Goal: Task Accomplishment & Management: Manage account settings

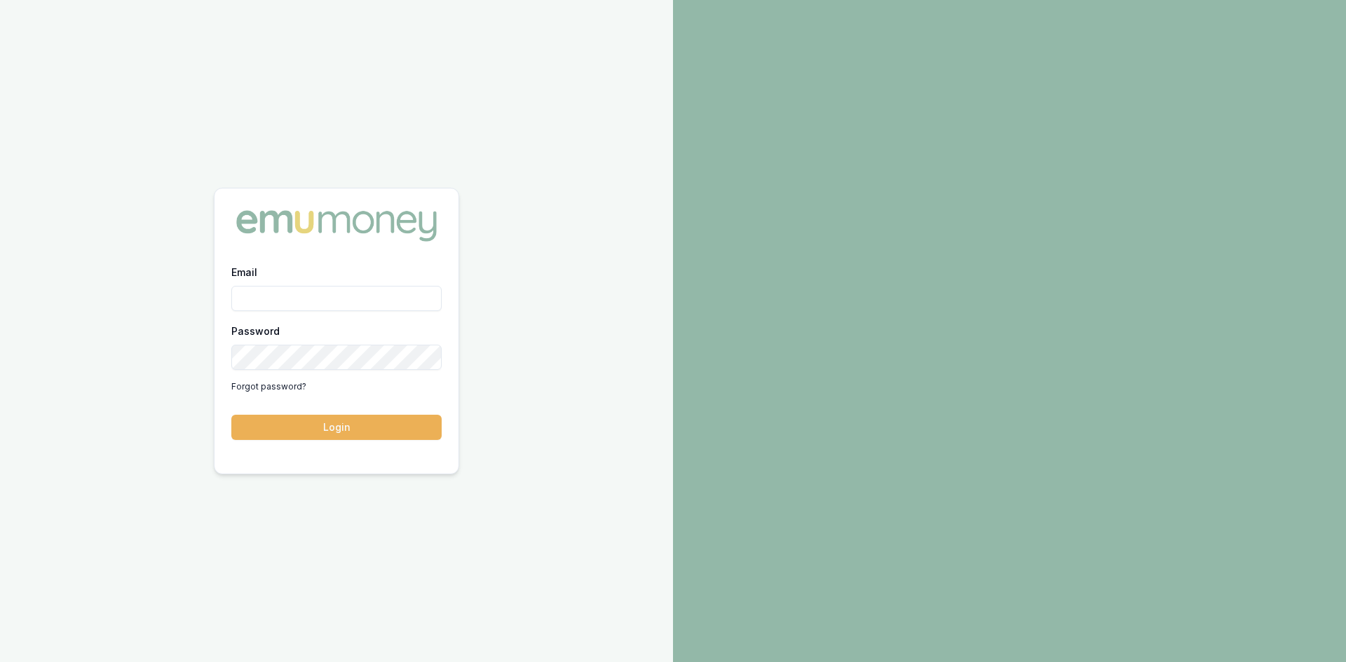
drag, startPoint x: 0, startPoint y: 0, endPoint x: 323, endPoint y: 297, distance: 439.0
click at [323, 297] on input "Email" at bounding box center [336, 298] width 210 height 25
type input "wendy.fonseka@emumoney.com.au"
click at [355, 431] on button "Login" at bounding box center [336, 427] width 210 height 25
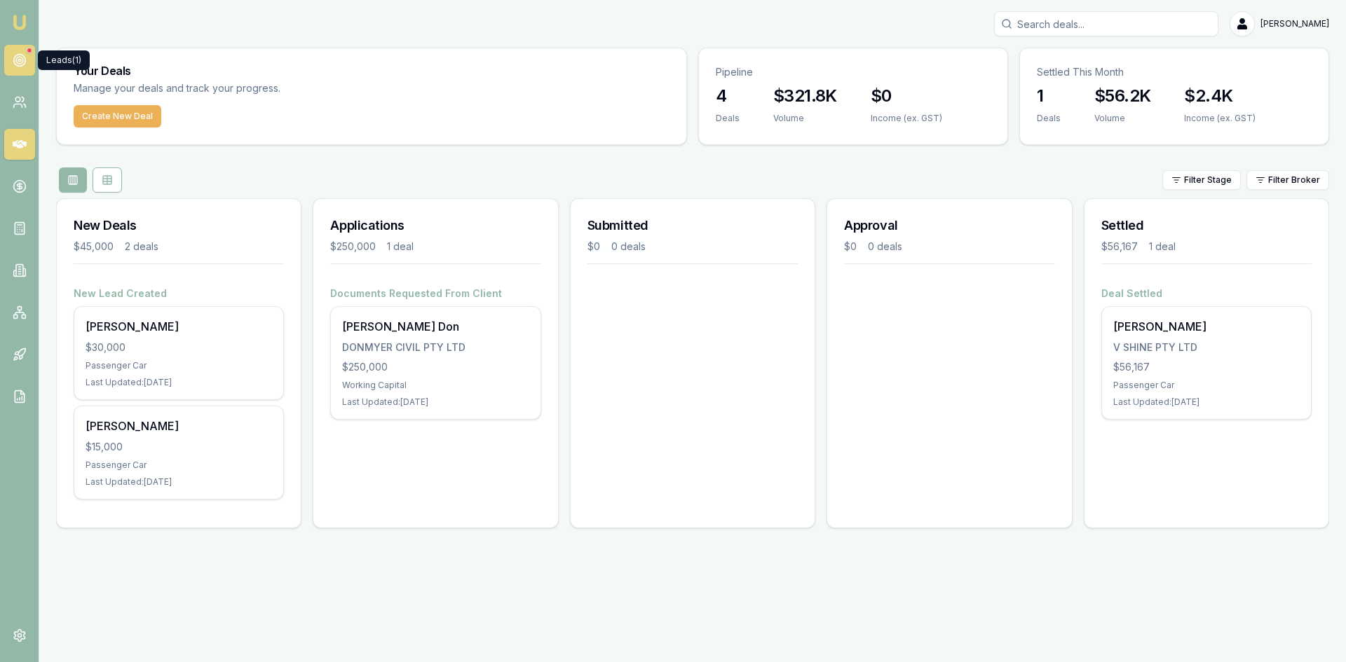
click at [25, 56] on icon at bounding box center [20, 60] width 14 height 14
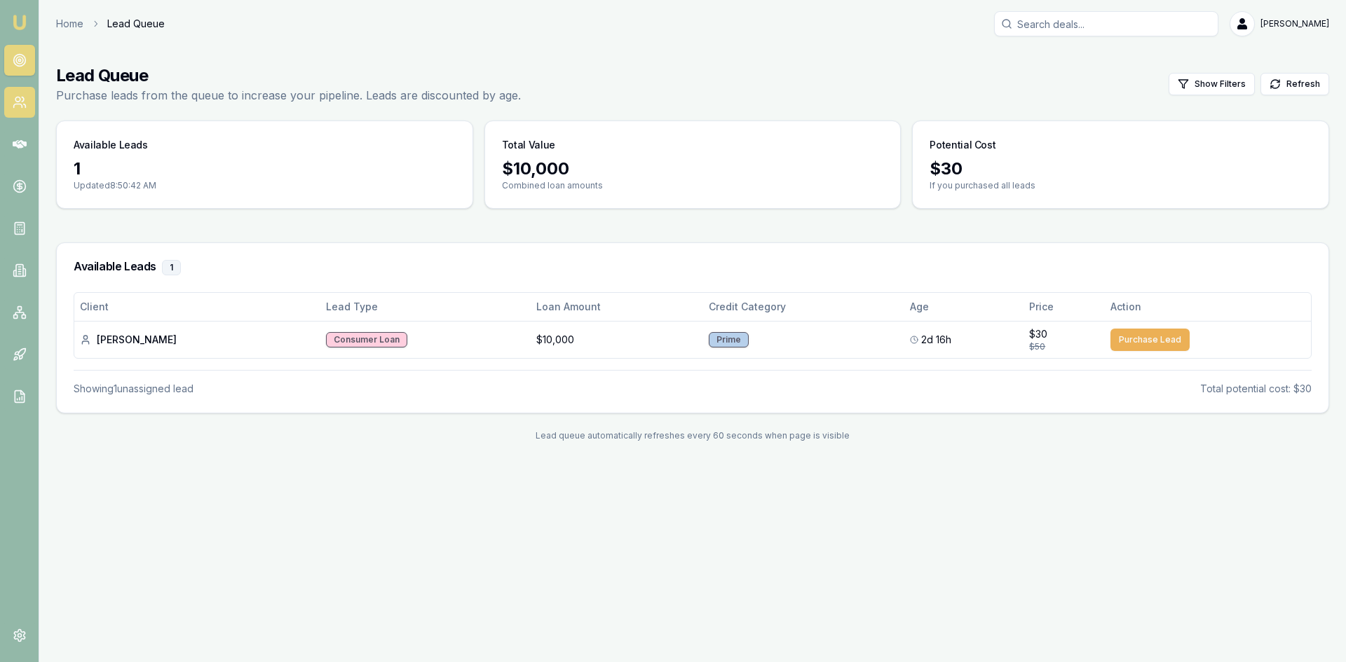
click at [19, 101] on circle at bounding box center [17, 99] width 5 height 5
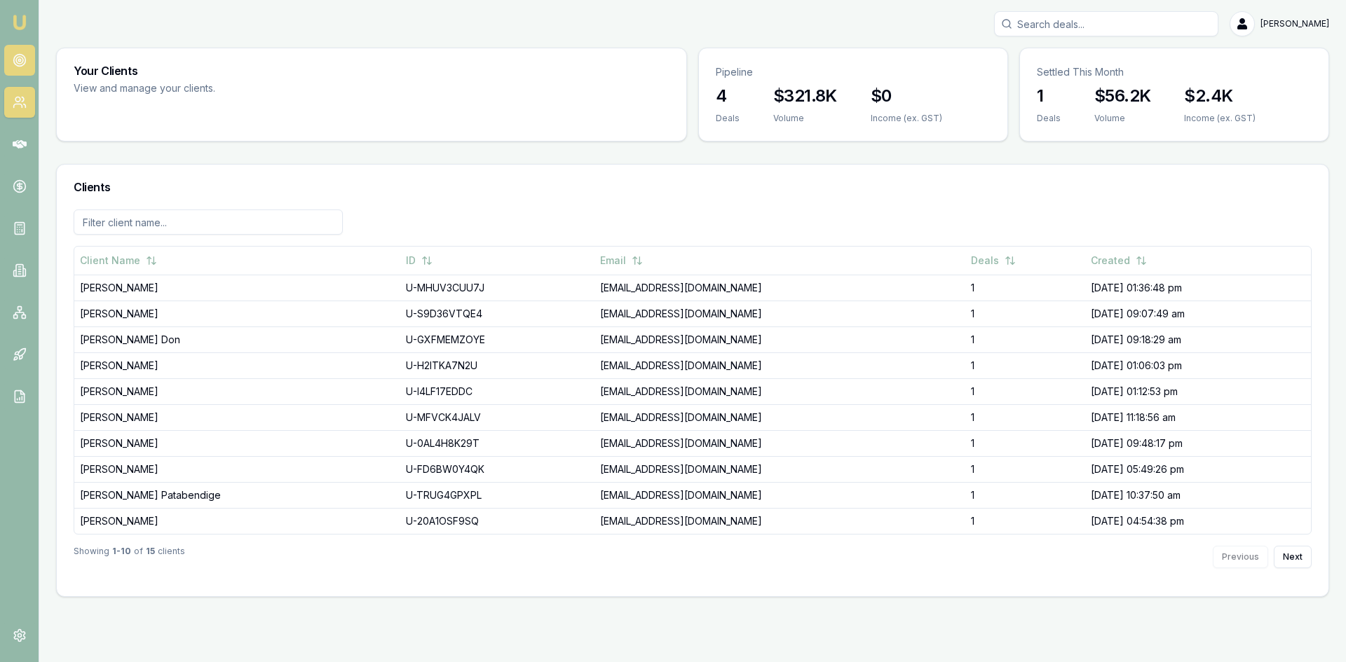
click at [20, 60] on icon at bounding box center [20, 60] width 14 height 14
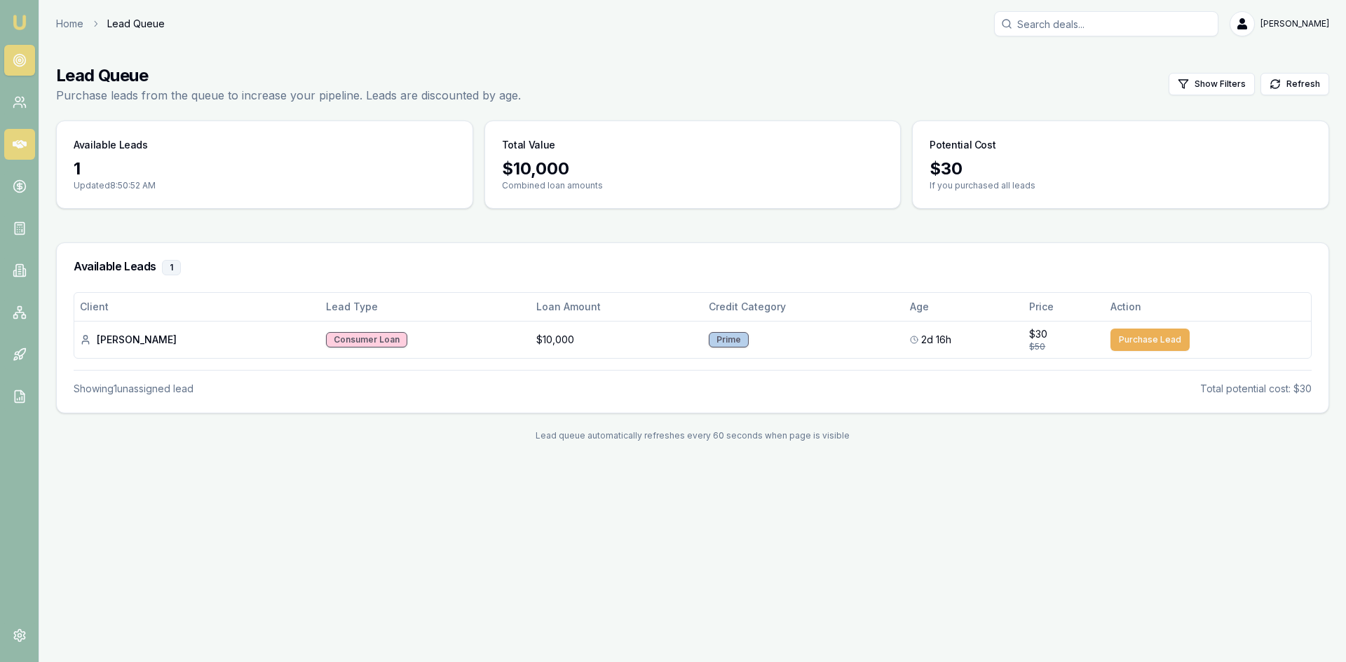
click at [19, 148] on icon at bounding box center [20, 144] width 14 height 8
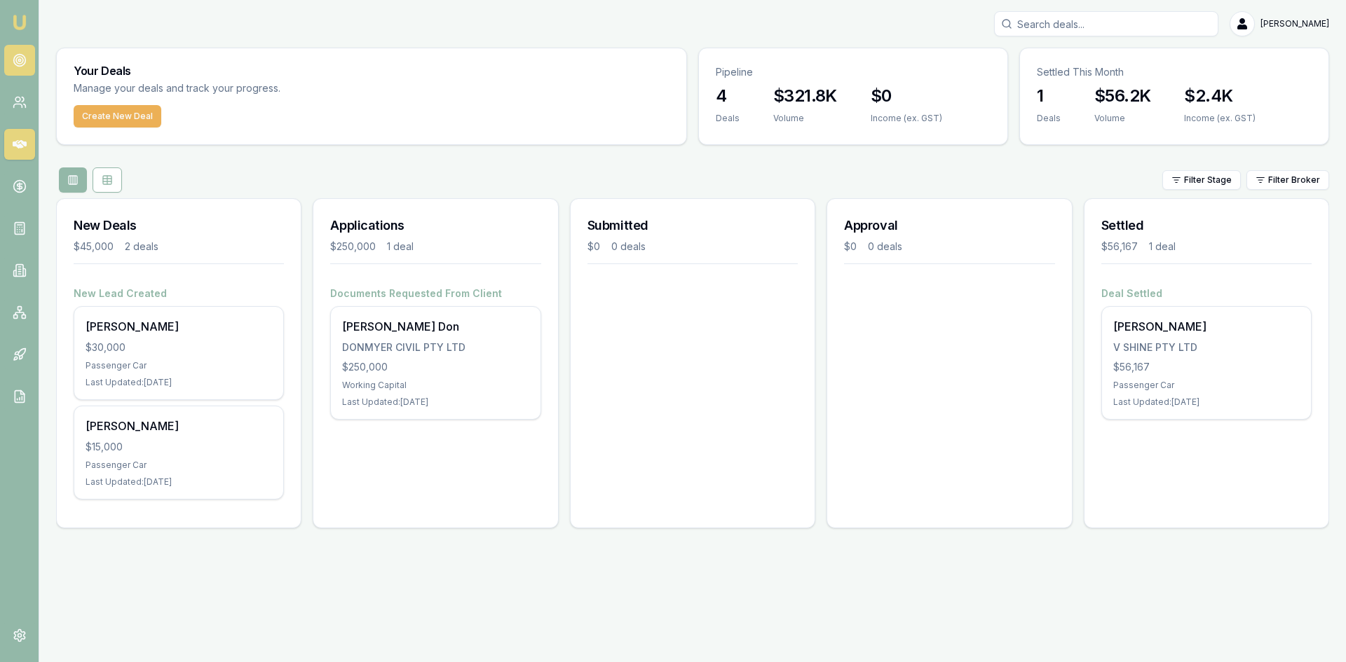
click at [19, 63] on icon at bounding box center [20, 60] width 14 height 14
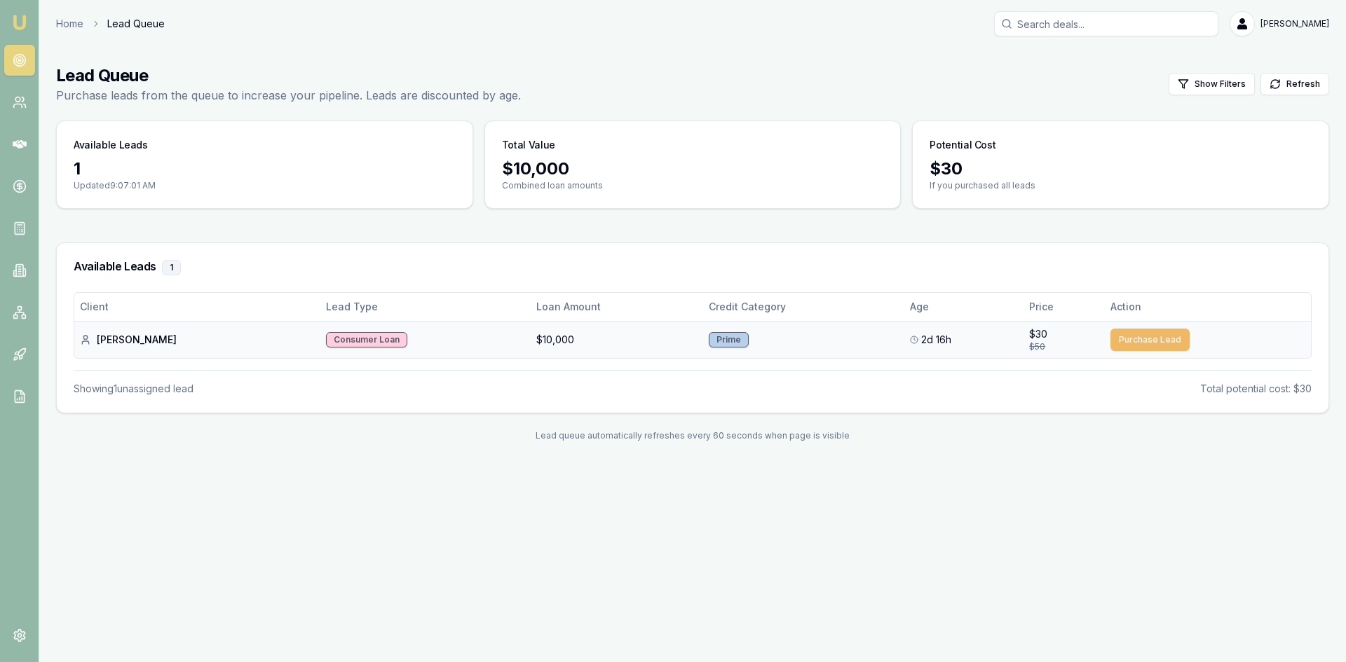
click at [1131, 336] on button "Purchase Lead" at bounding box center [1149, 340] width 79 height 22
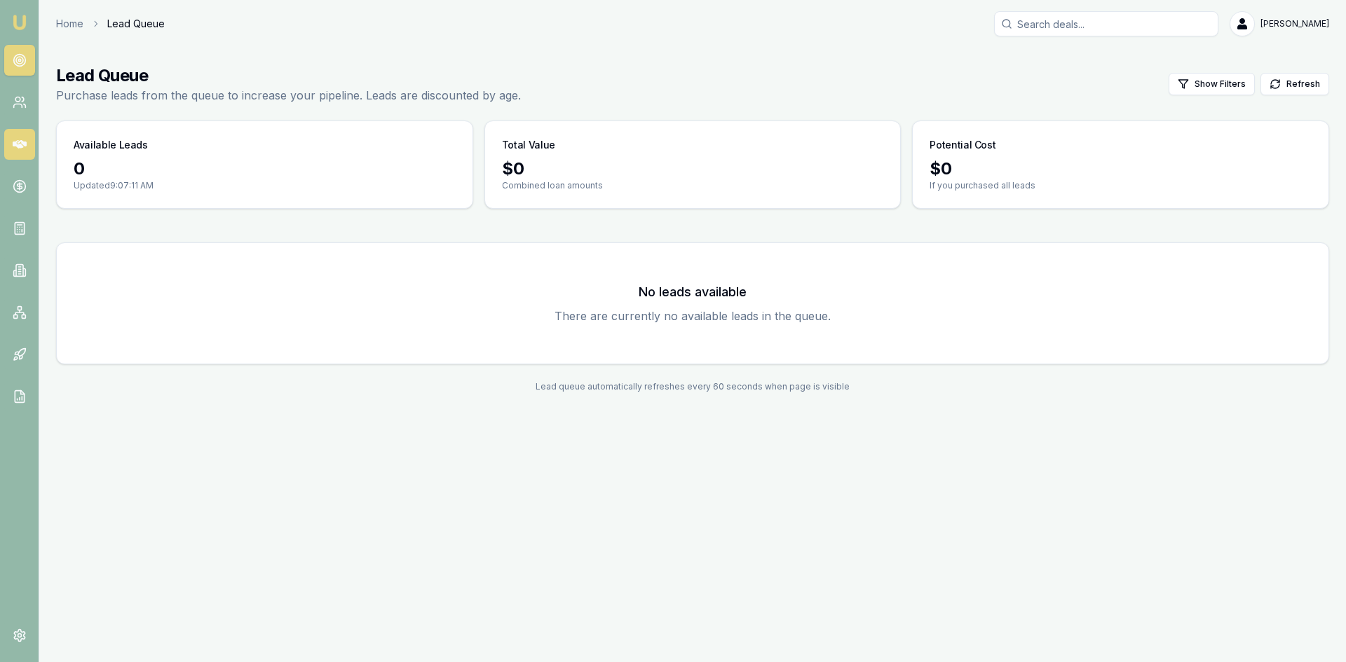
click at [15, 142] on icon at bounding box center [20, 144] width 14 height 8
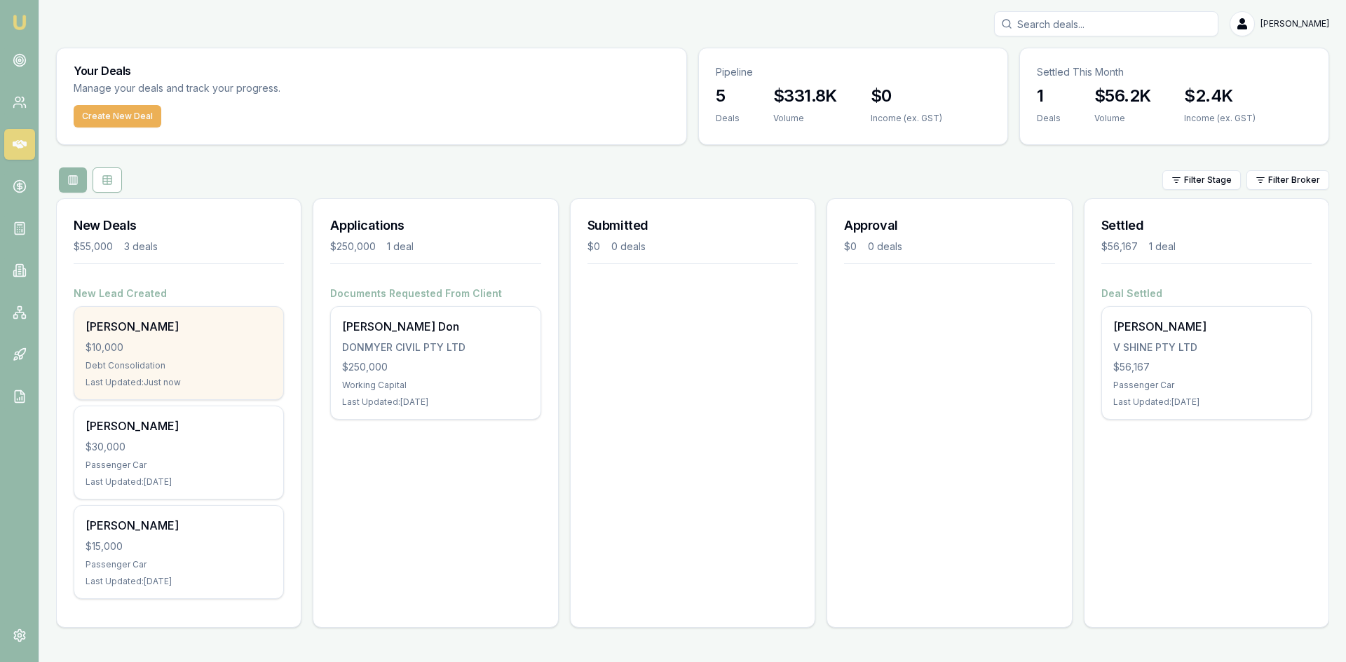
click at [115, 359] on div "Amber Lindsay $10,000 Debt Consolidation Last Updated: Just now" at bounding box center [178, 353] width 209 height 93
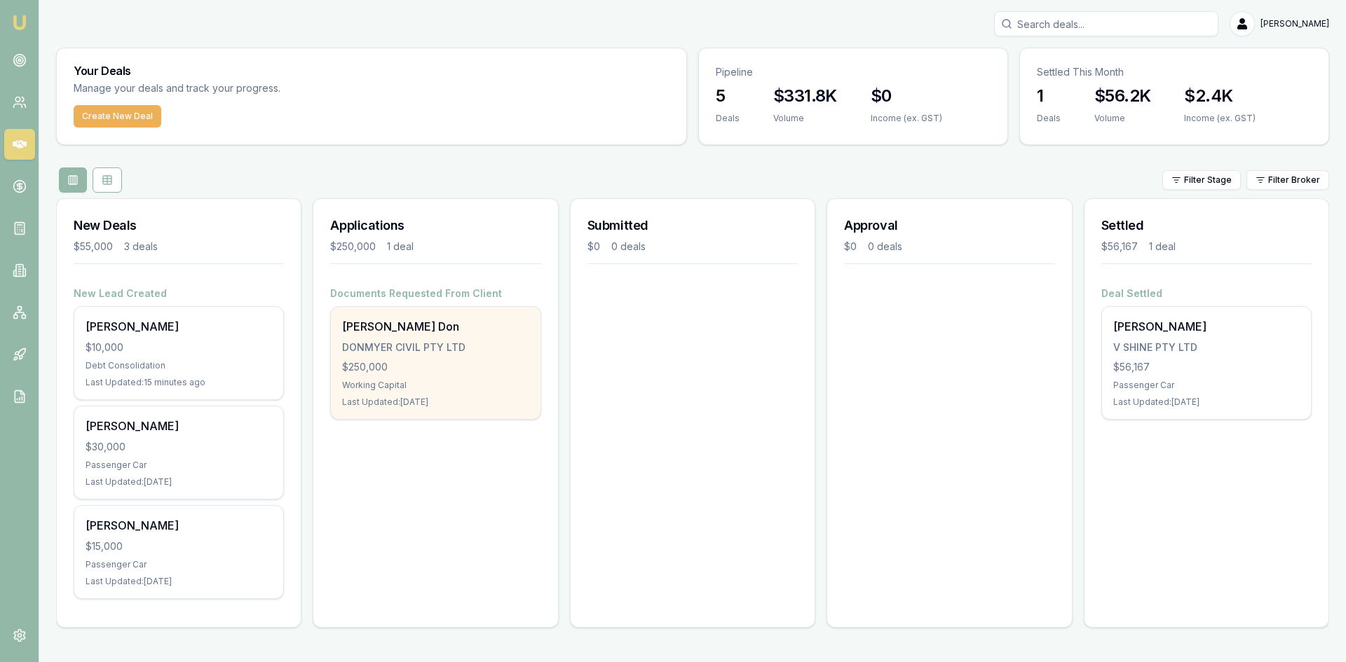
click at [427, 353] on div "DONMYER CIVIL PTY LTD" at bounding box center [435, 348] width 186 height 14
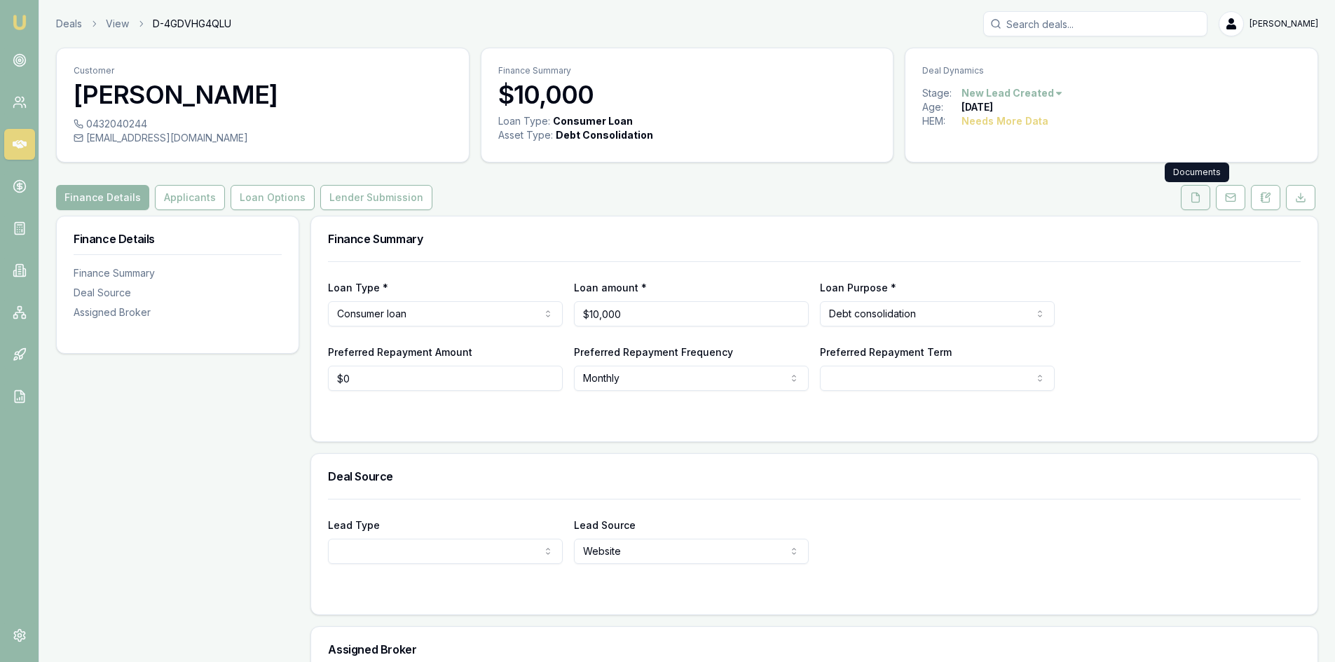
click at [1197, 203] on button at bounding box center [1195, 197] width 29 height 25
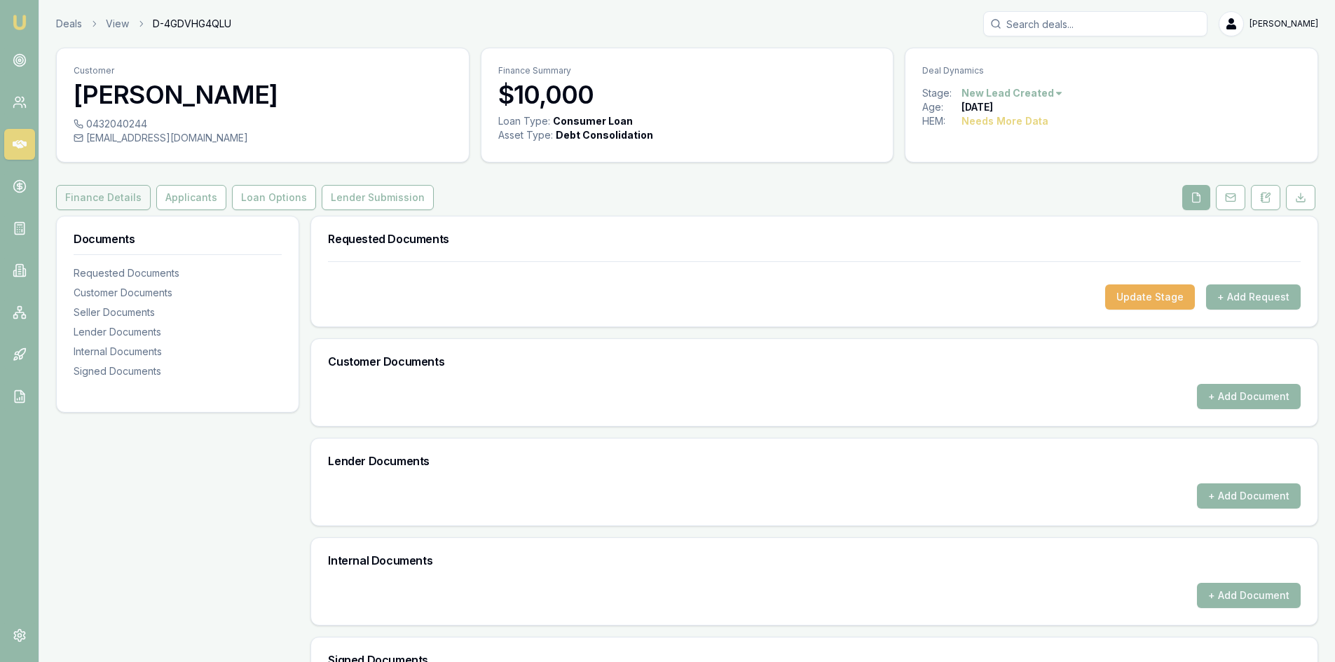
click at [111, 205] on button "Finance Details" at bounding box center [103, 197] width 95 height 25
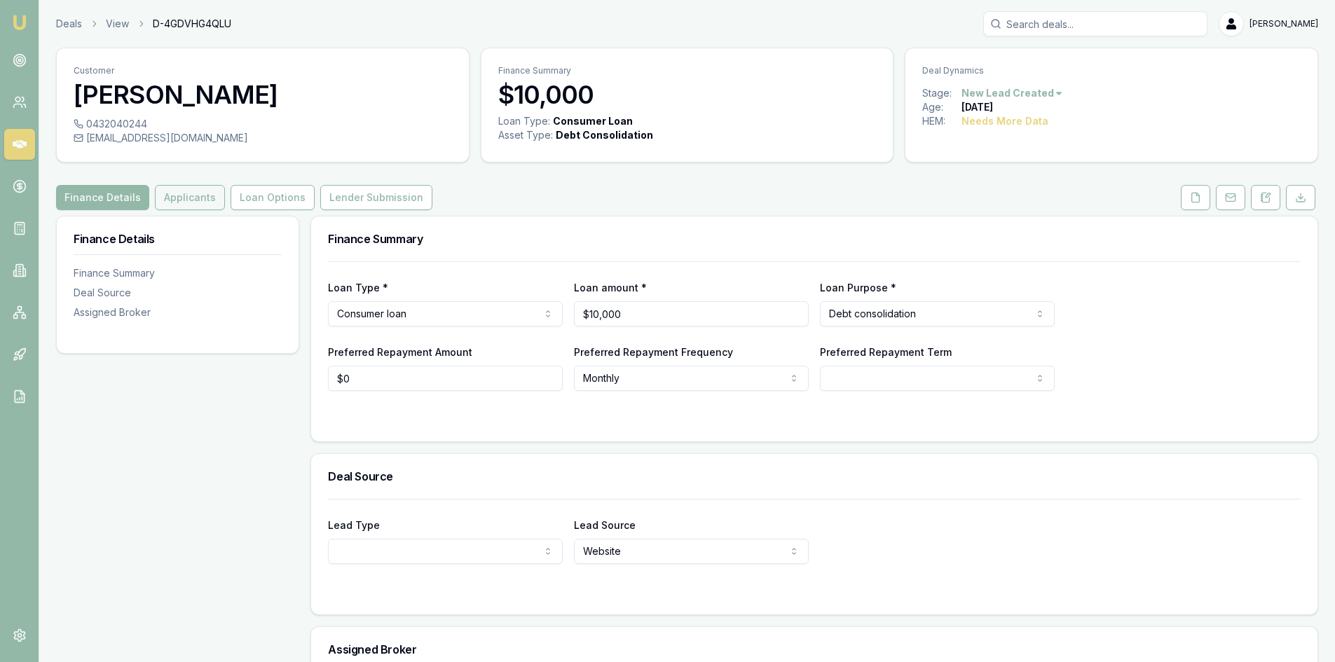
click at [180, 200] on button "Applicants" at bounding box center [190, 197] width 70 height 25
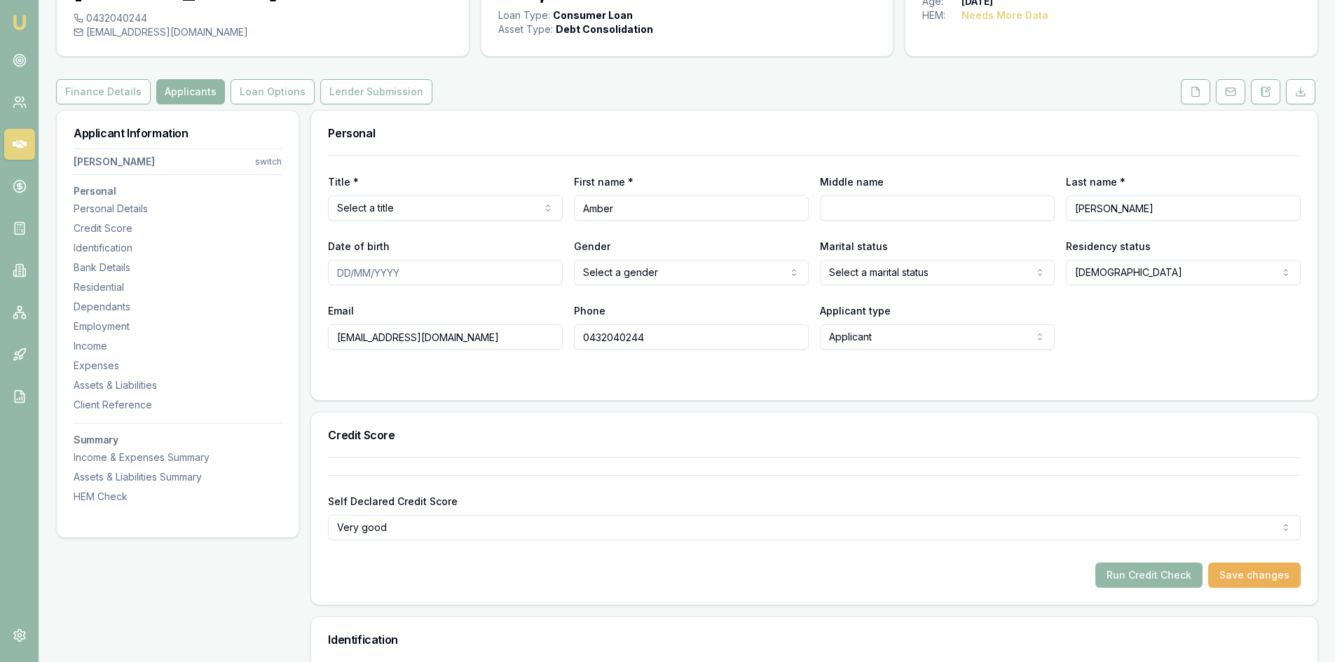
scroll to position [84, 0]
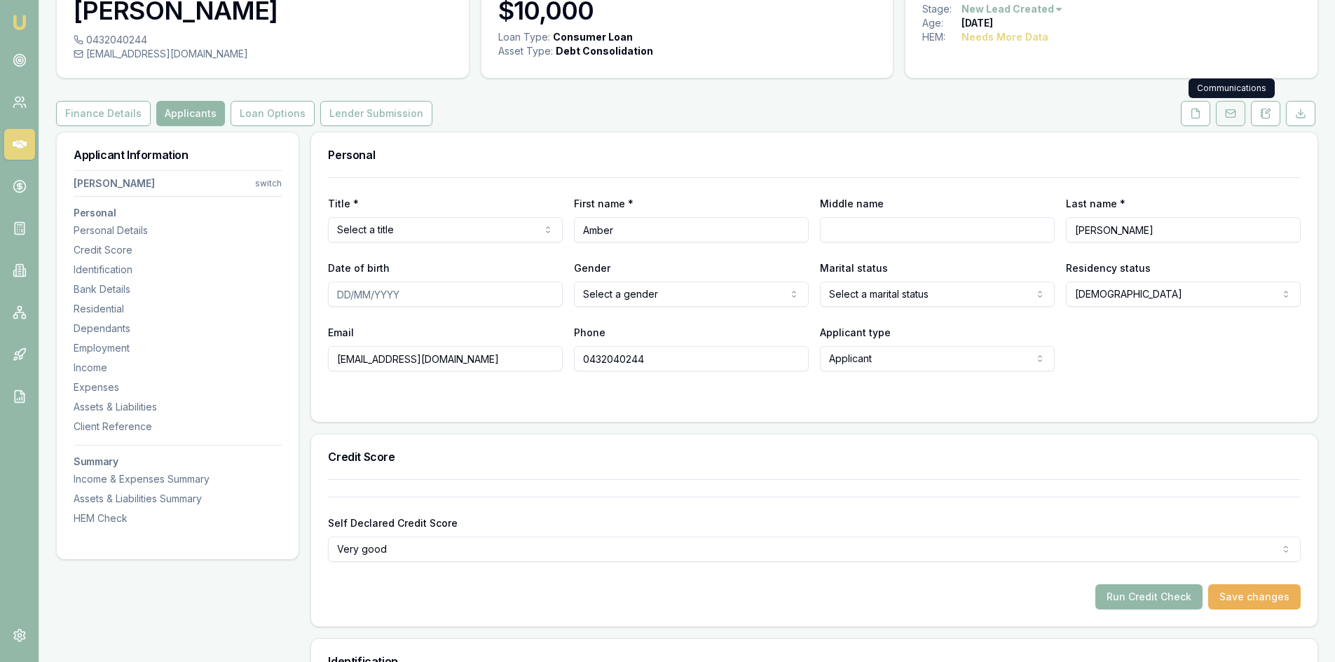
click at [1227, 116] on icon at bounding box center [1230, 113] width 11 height 11
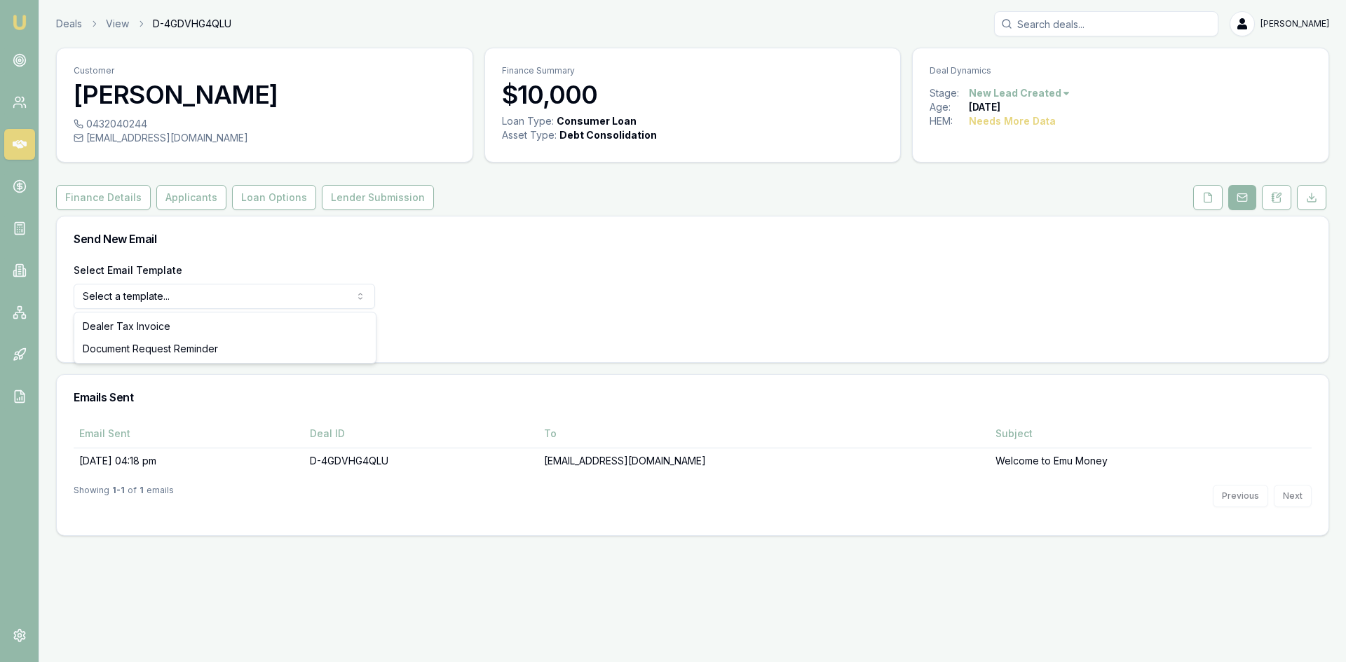
click at [293, 306] on html "Emu Broker Deals View D-4GDVHG4QLU Wendy Fonseka Toggle Menu Customer Amber Lin…" at bounding box center [673, 331] width 1346 height 662
click at [575, 305] on html "Emu Broker Deals View D-4GDVHG4QLU Wendy Fonseka Toggle Menu Customer Amber Lin…" at bounding box center [673, 331] width 1346 height 662
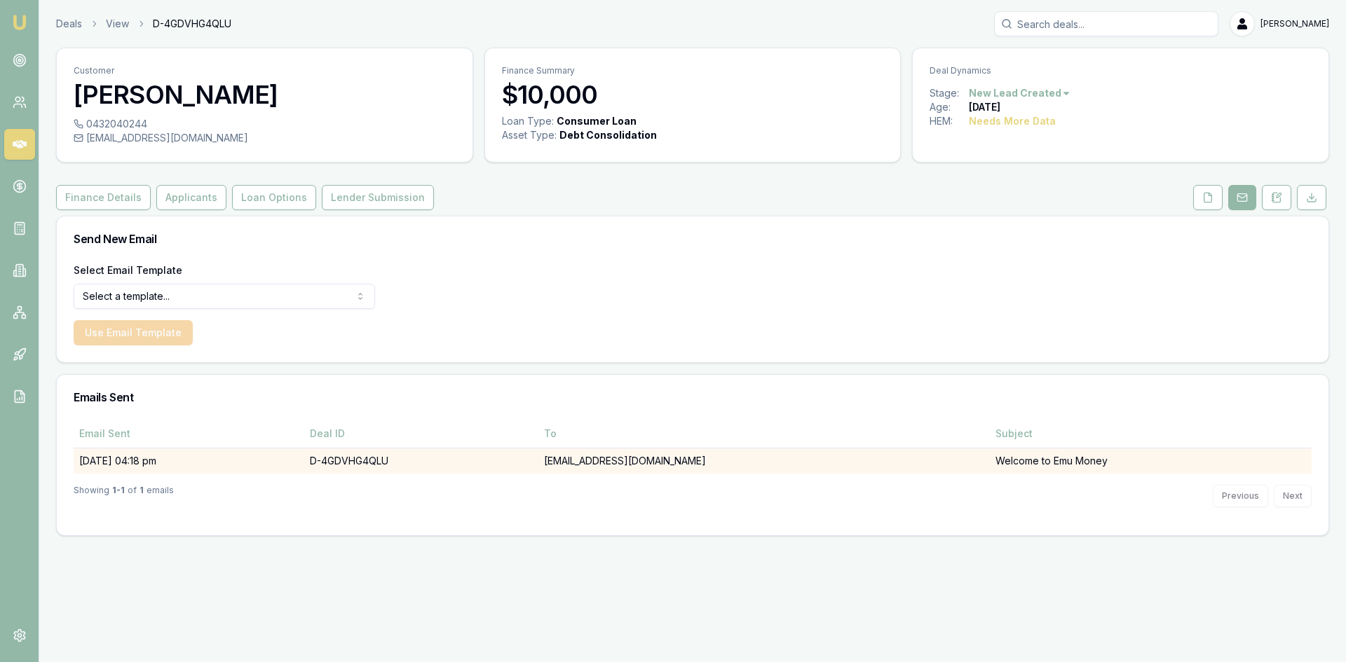
click at [102, 463] on td "22/08/25, 04:18 pm" at bounding box center [189, 461] width 231 height 26
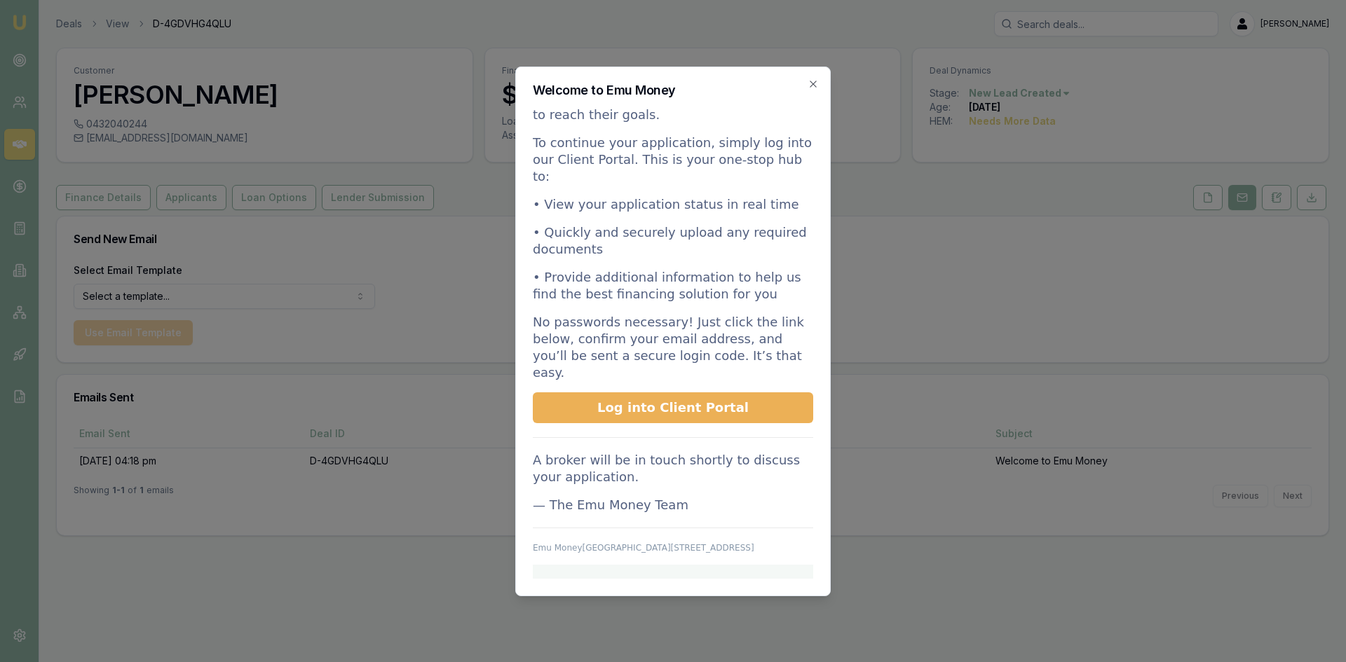
scroll to position [166, 0]
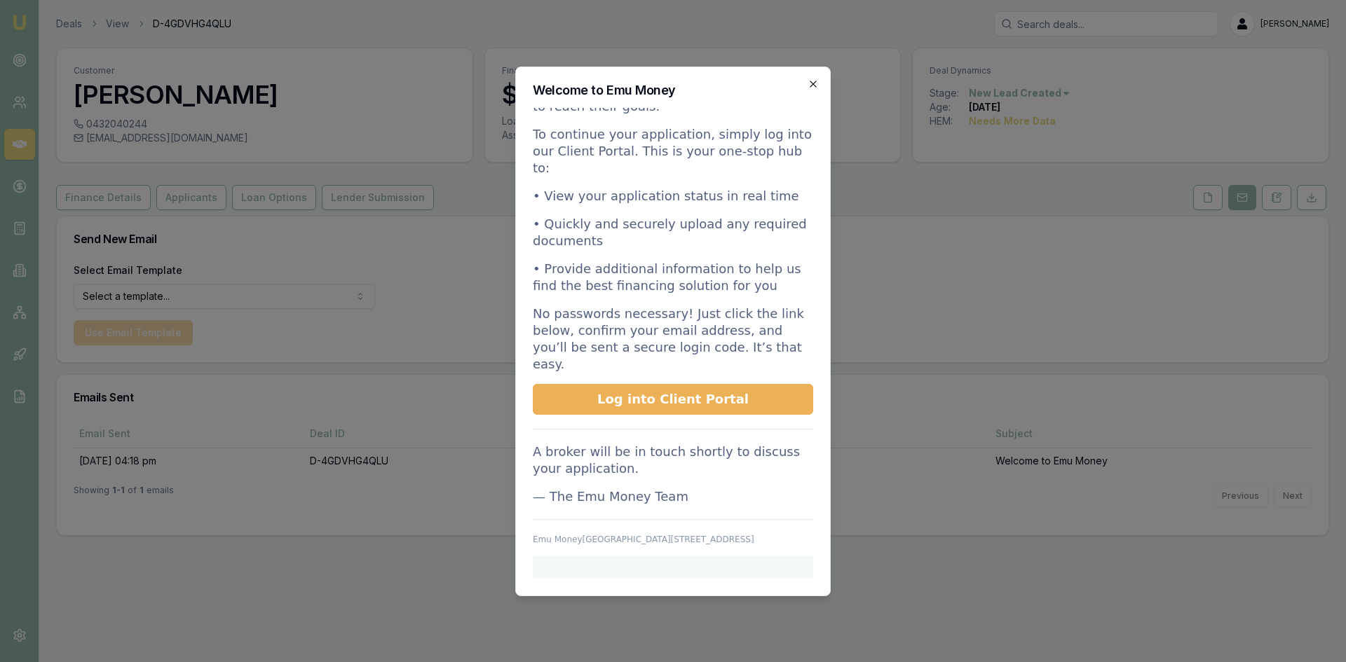
click at [813, 85] on icon "button" at bounding box center [813, 84] width 11 height 11
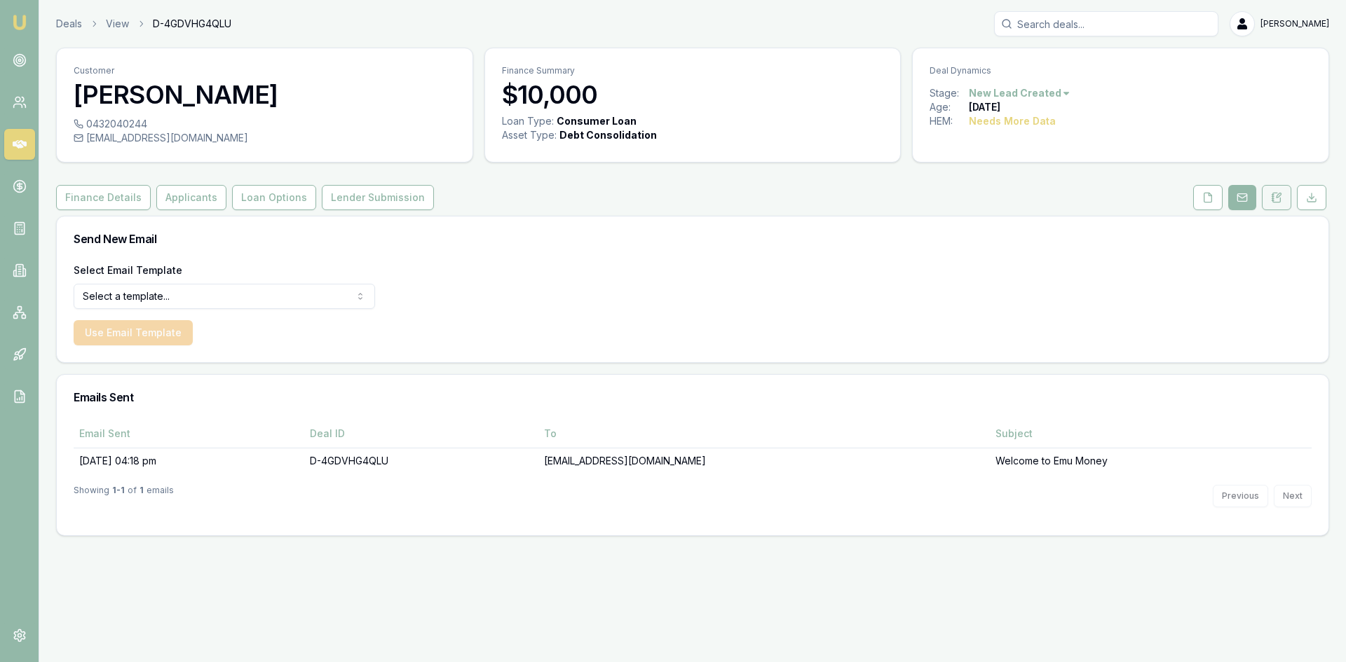
click at [1272, 197] on icon at bounding box center [1273, 197] width 2 height 0
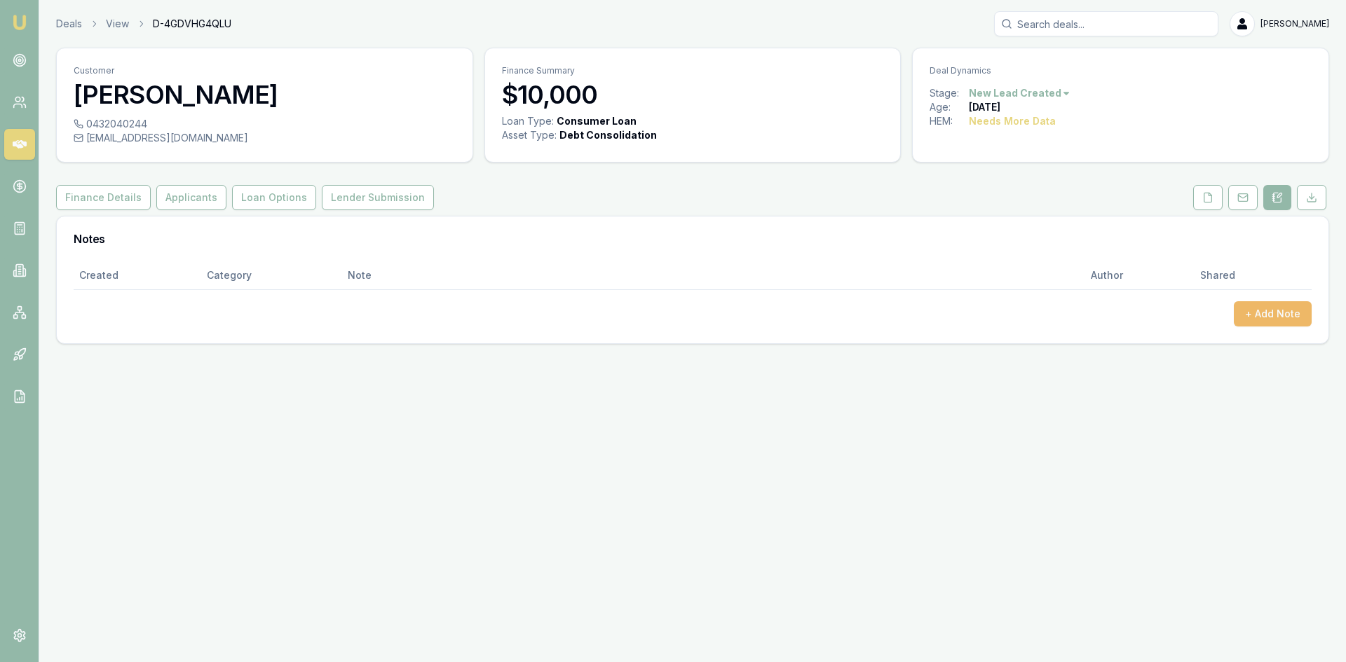
click at [1287, 309] on button "+ Add Note" at bounding box center [1273, 313] width 78 height 25
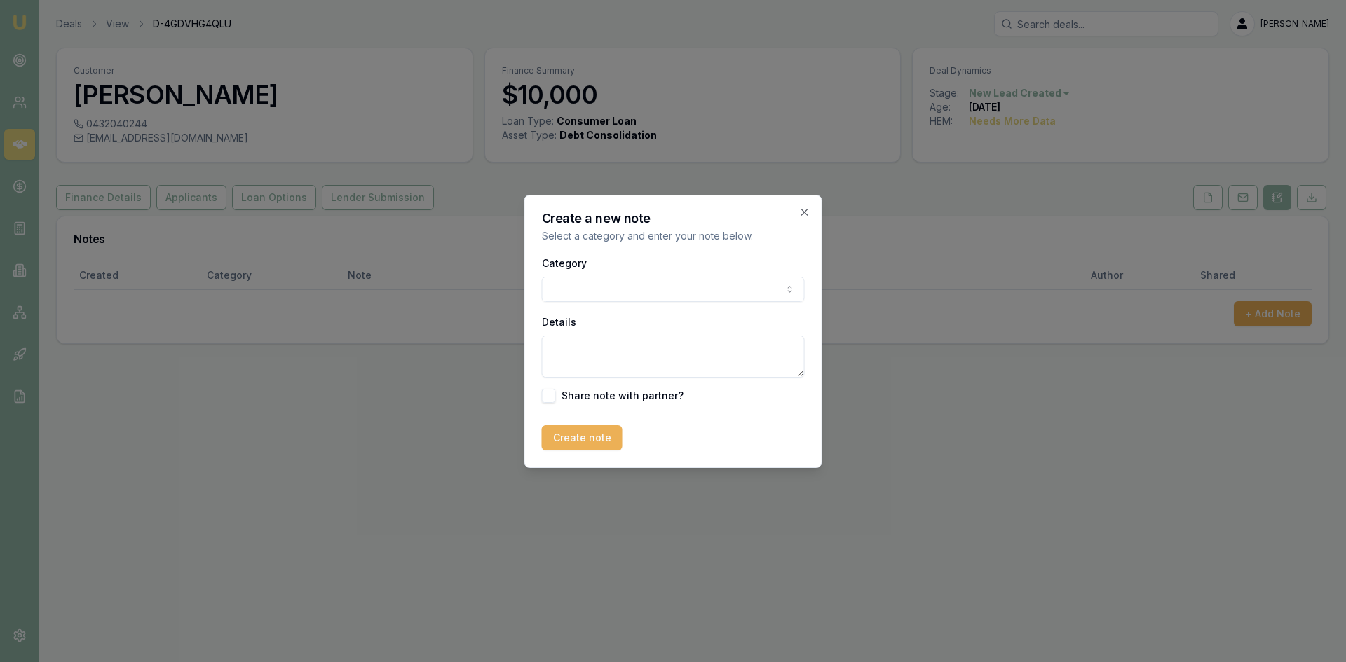
click at [627, 277] on div "Category General notes Attempted contact Follow up reminder Initial discussion …" at bounding box center [673, 278] width 263 height 48
click at [629, 284] on body "Emu Broker Deals View D-4GDVHG4QLU Wendy Fonseka Toggle Menu Customer Amber Lin…" at bounding box center [673, 331] width 1346 height 662
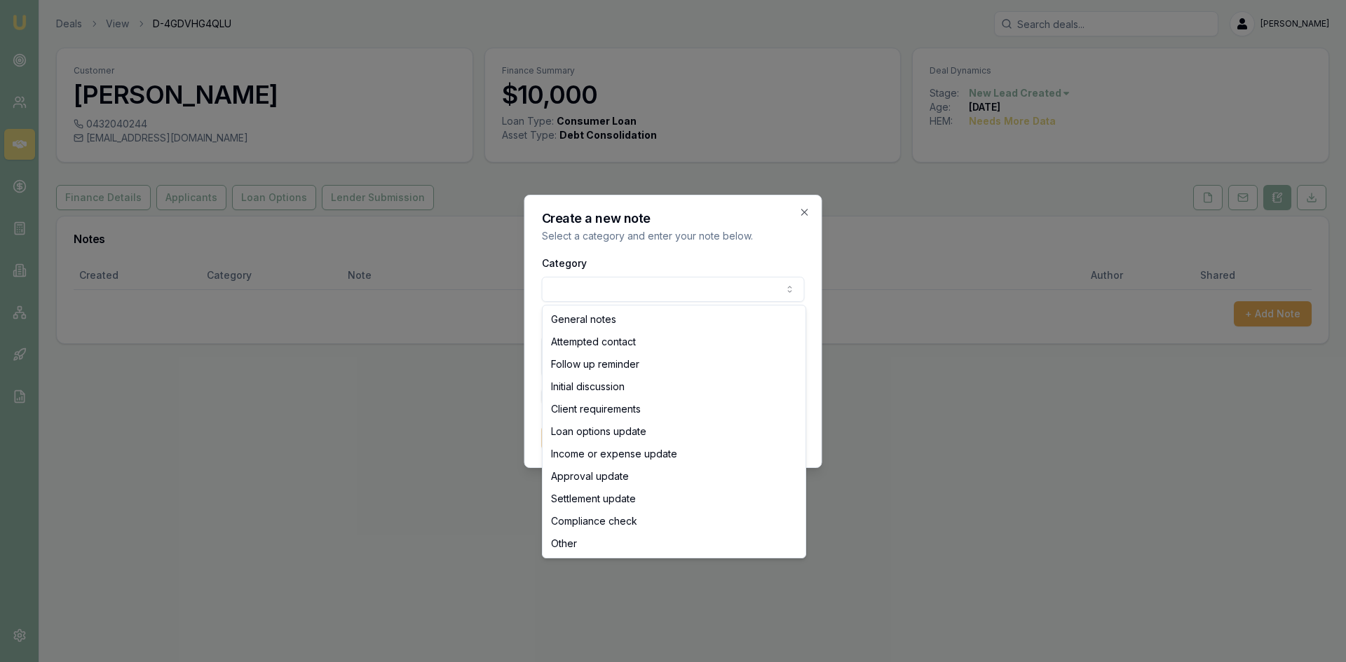
select select "ATTEMPTED_CONTACT"
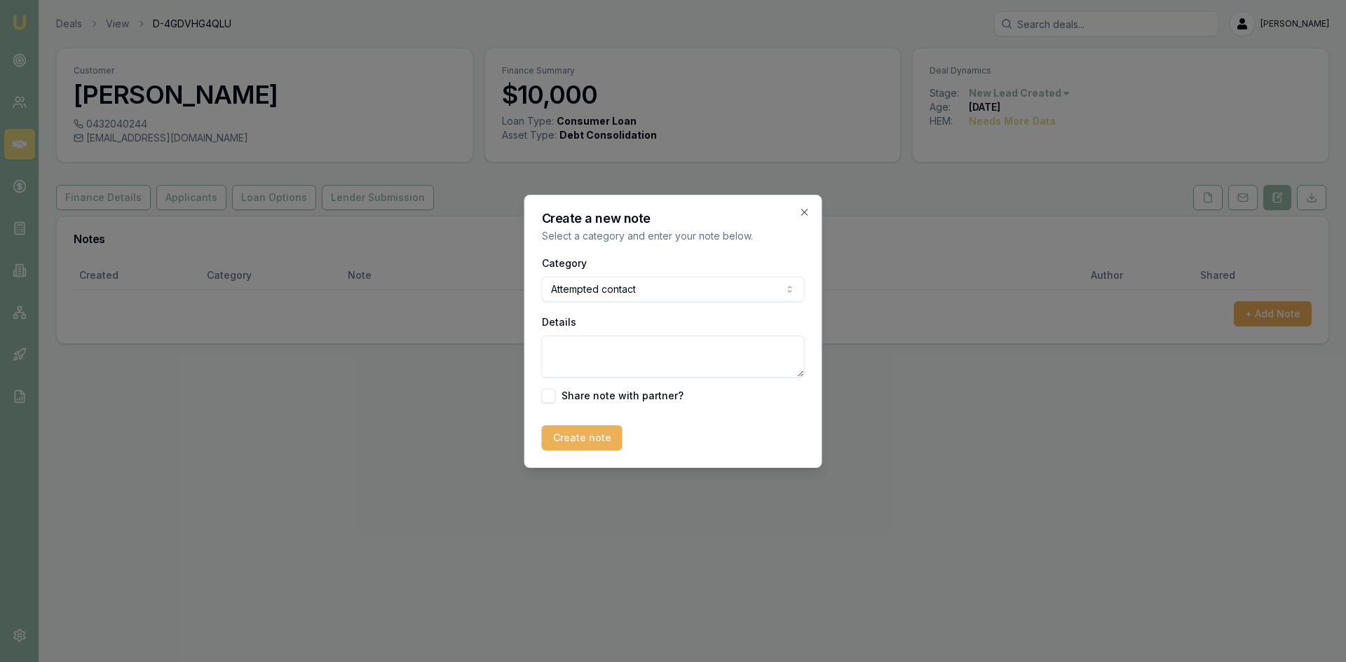
click at [597, 371] on textarea "Details" at bounding box center [673, 357] width 263 height 42
type textarea "left VM - no answer"
click at [580, 437] on button "Create note" at bounding box center [582, 437] width 81 height 25
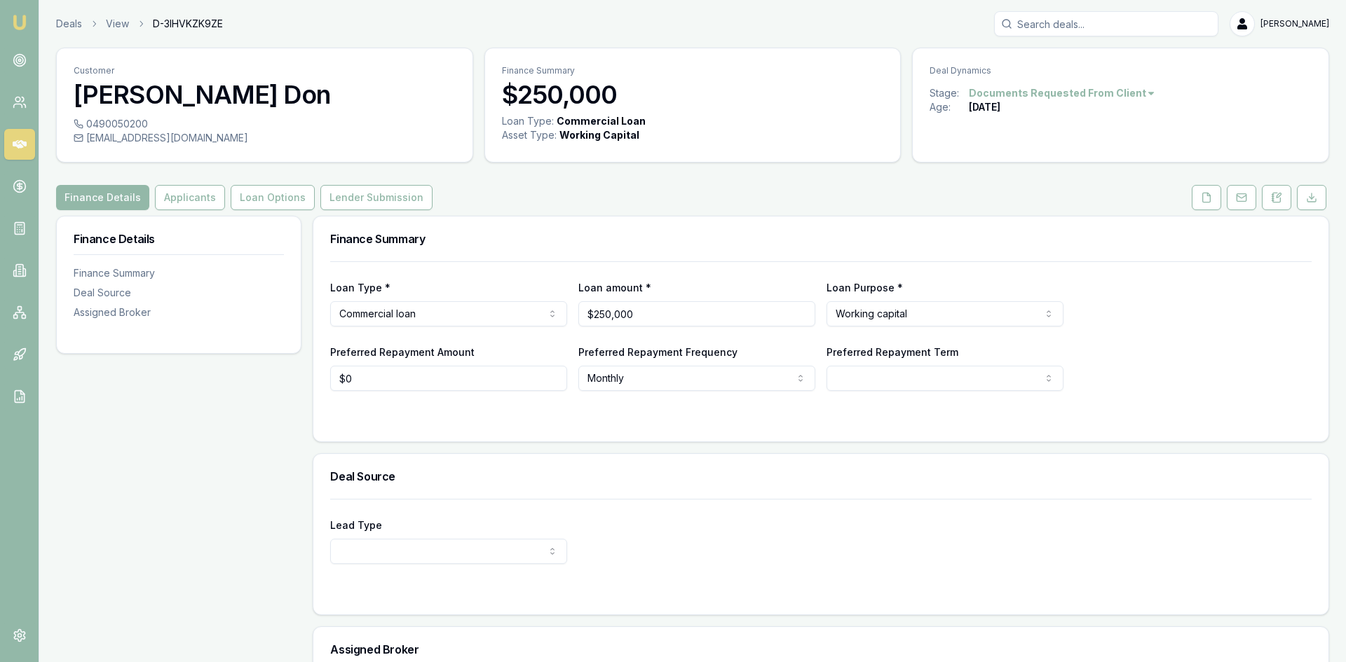
click at [1125, 93] on html "Emu Broker Deals View D-3IHVKZK9ZE Wendy Fonseka Toggle Menu Customer Dilan Gam…" at bounding box center [673, 331] width 1346 height 662
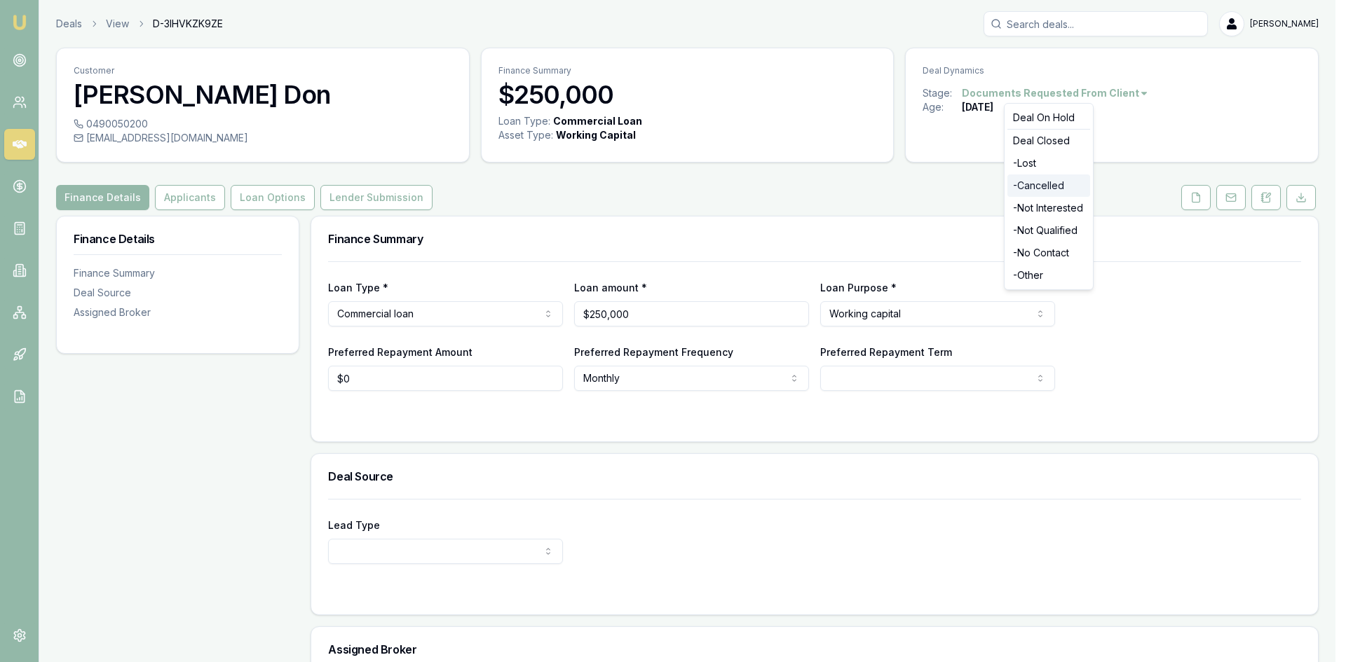
click at [1037, 183] on div "- Cancelled" at bounding box center [1048, 186] width 83 height 22
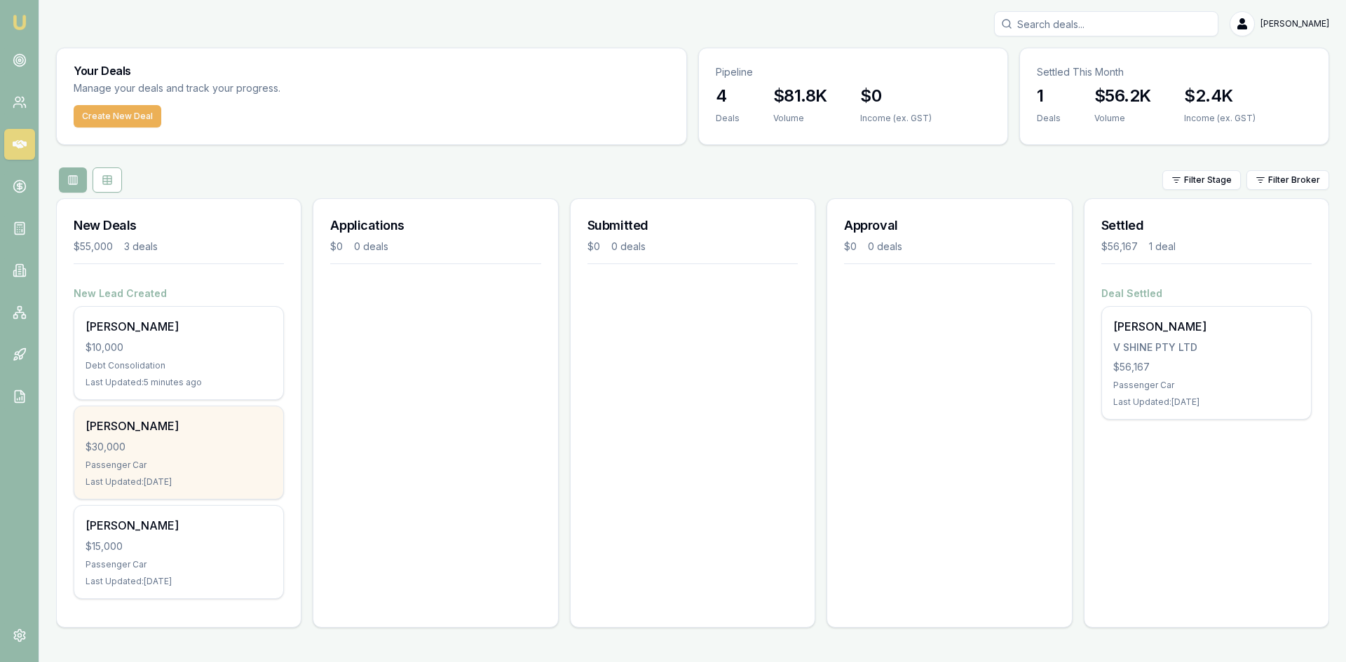
click at [138, 442] on div "$30,000" at bounding box center [179, 447] width 186 height 14
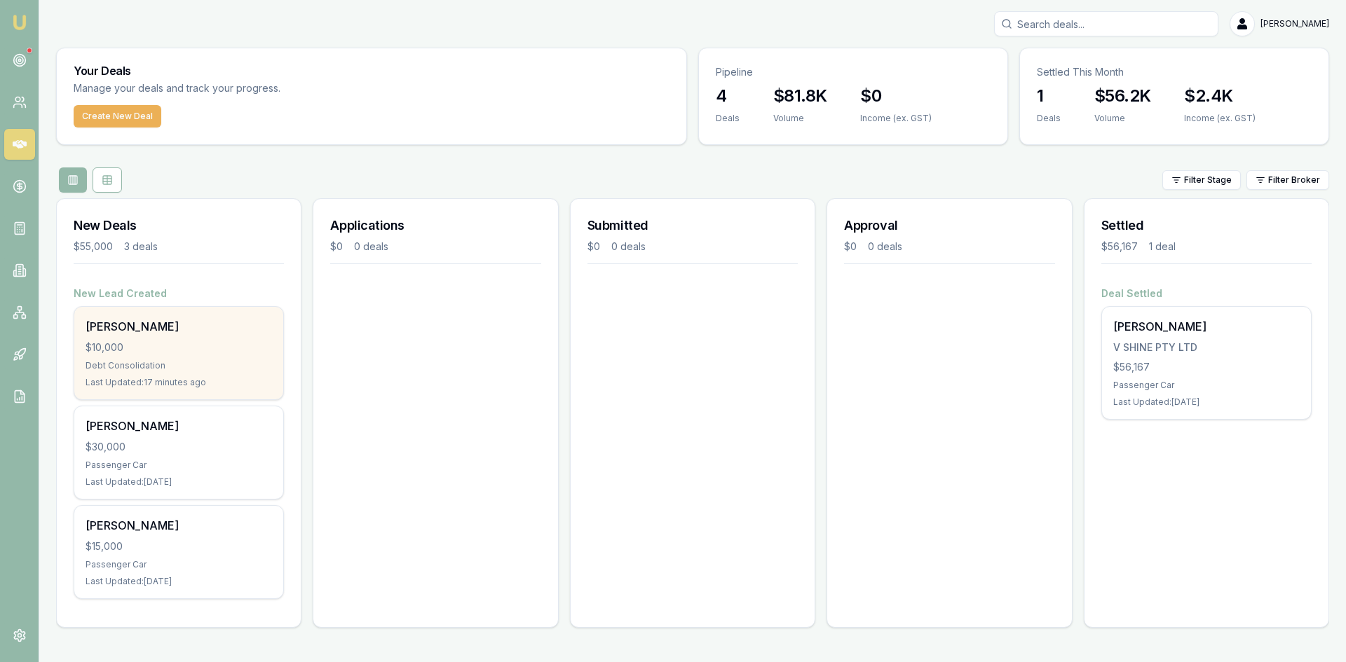
click at [125, 368] on div "Debt Consolidation" at bounding box center [179, 365] width 186 height 11
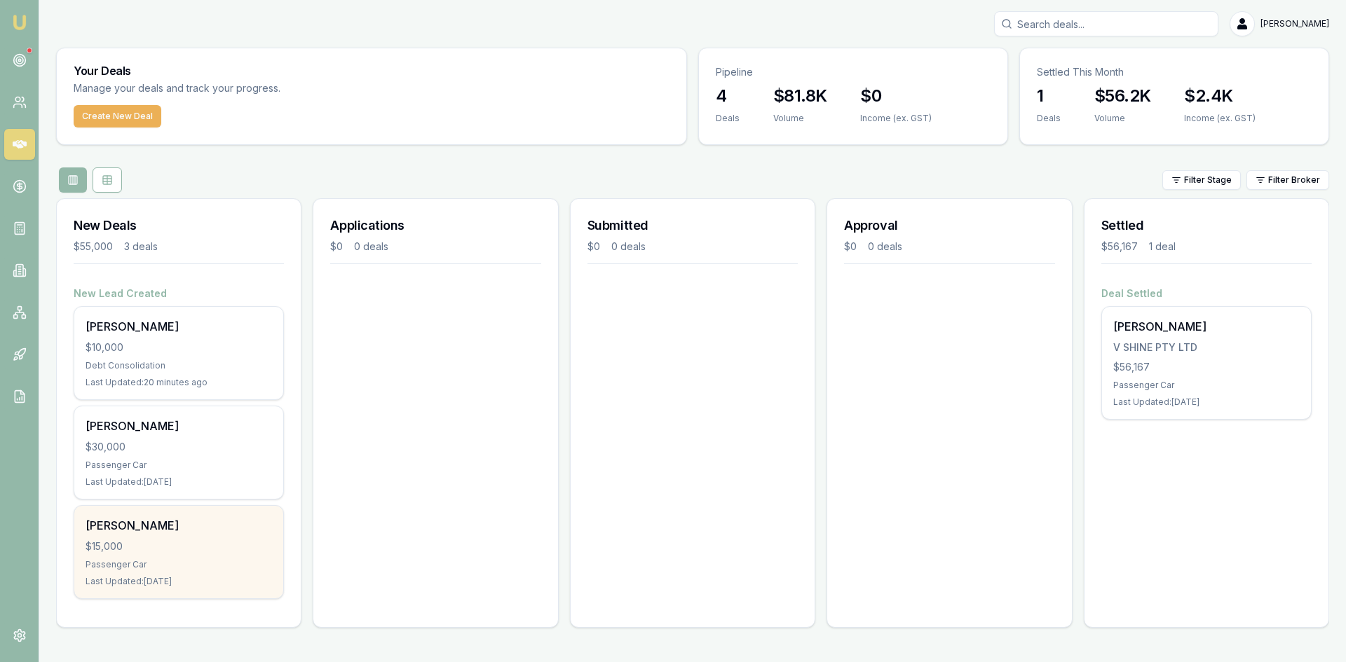
click at [125, 559] on div "Passenger Car" at bounding box center [179, 564] width 186 height 11
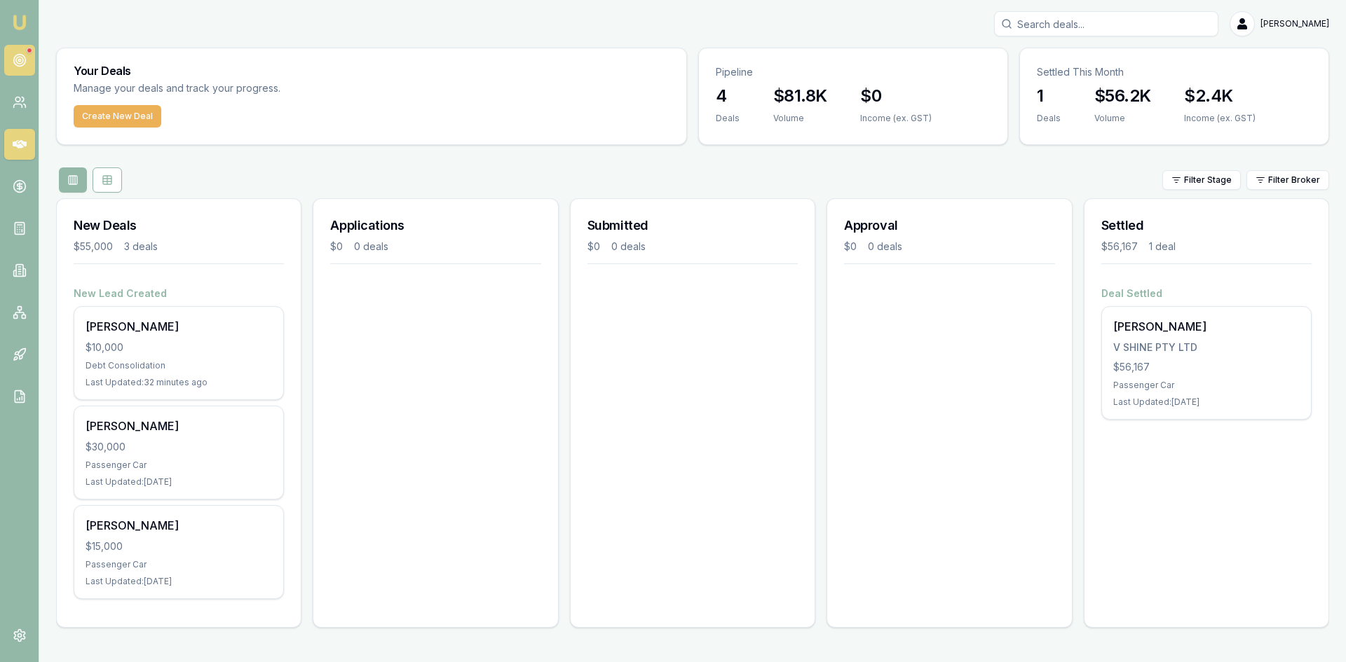
click at [19, 48] on link at bounding box center [19, 60] width 31 height 31
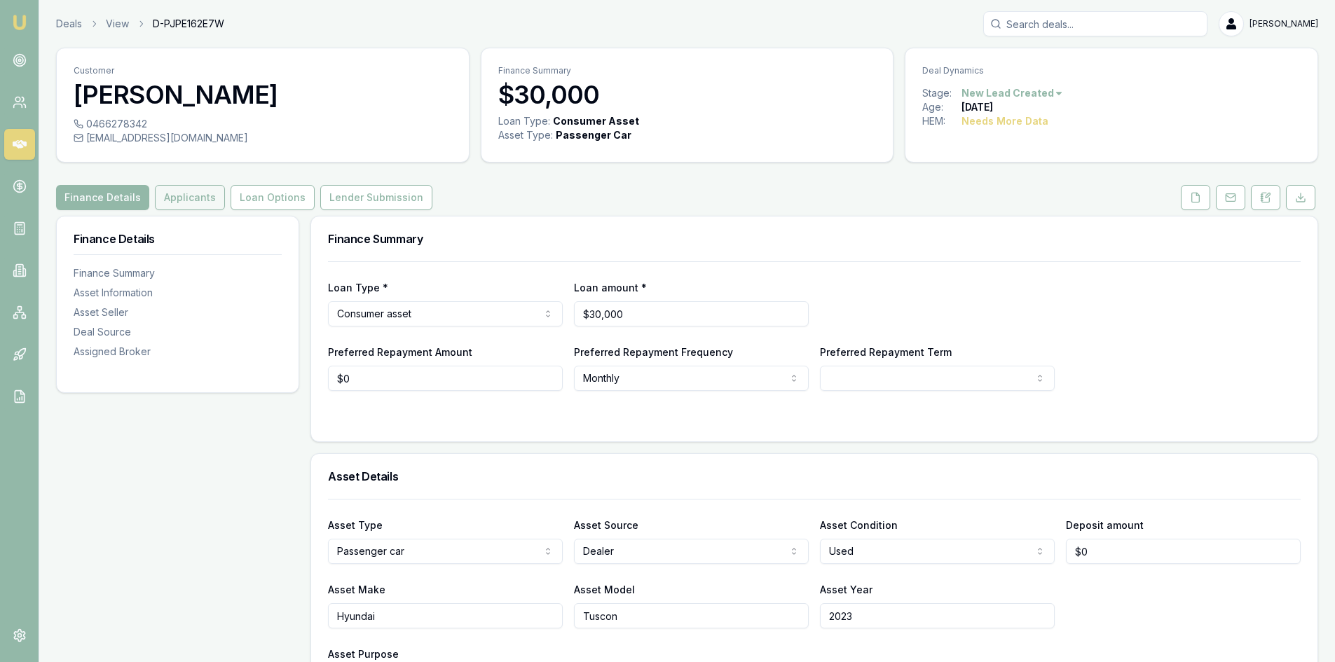
click at [189, 205] on button "Applicants" at bounding box center [190, 197] width 70 height 25
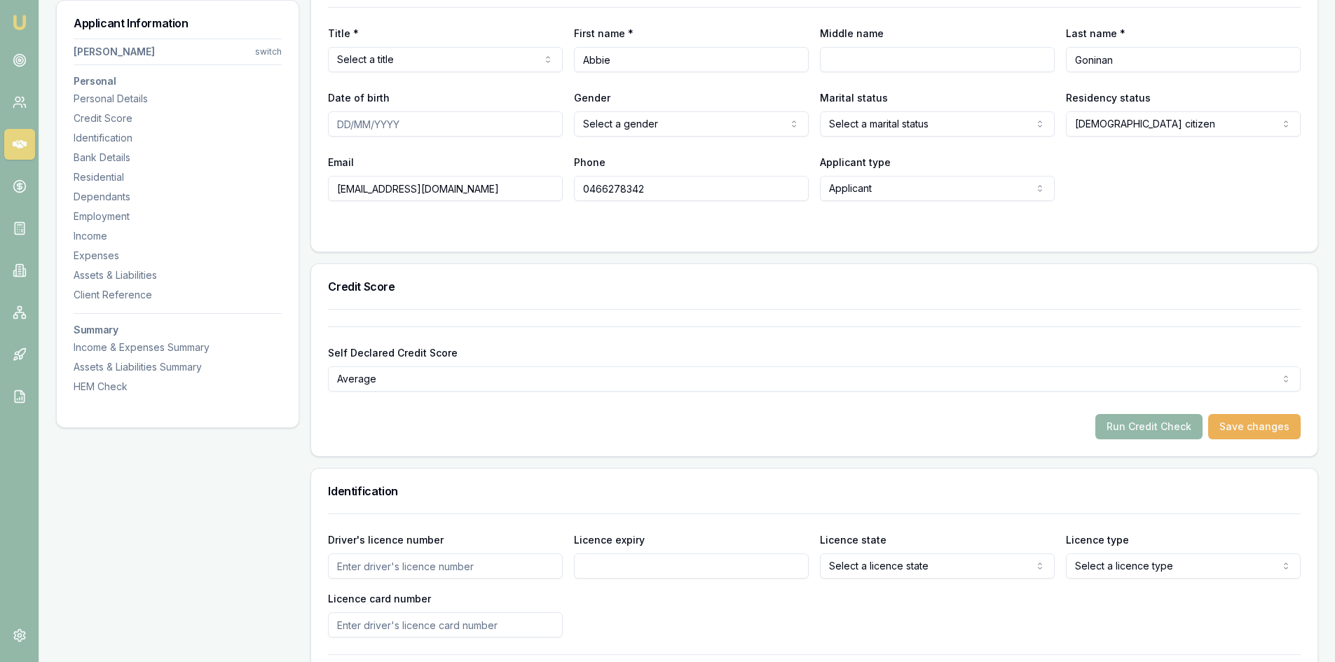
scroll to position [70, 0]
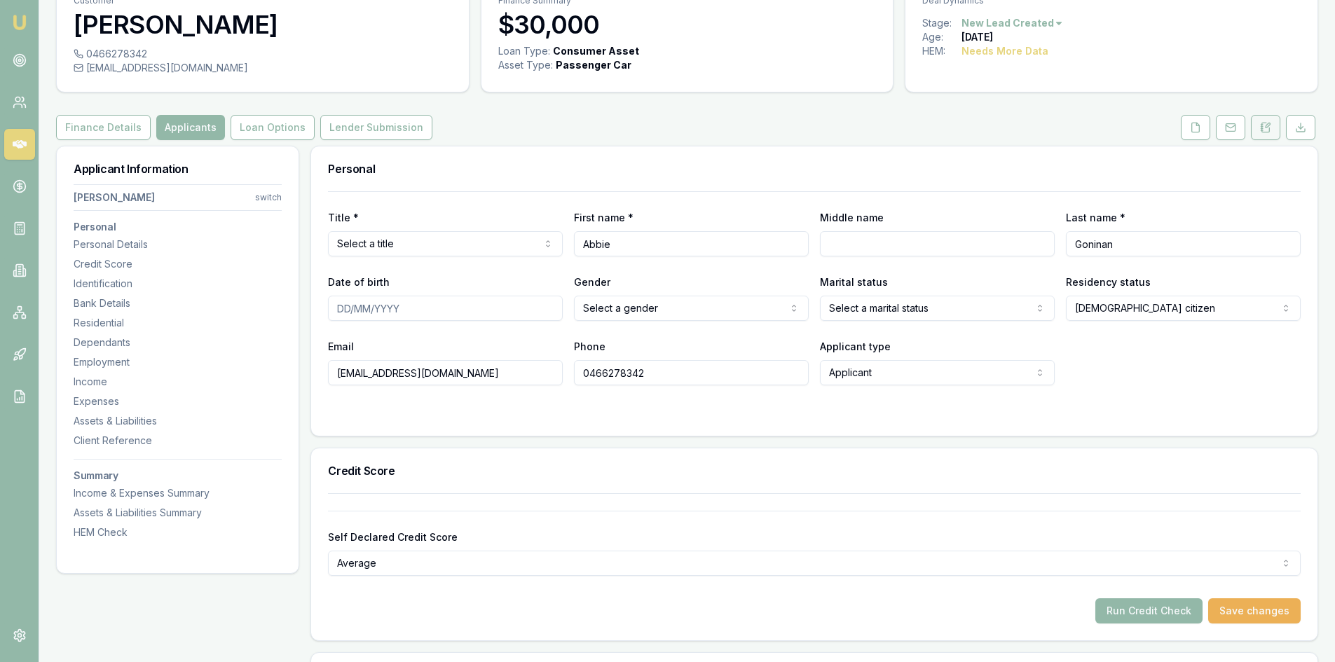
click at [1261, 125] on icon at bounding box center [1265, 127] width 11 height 11
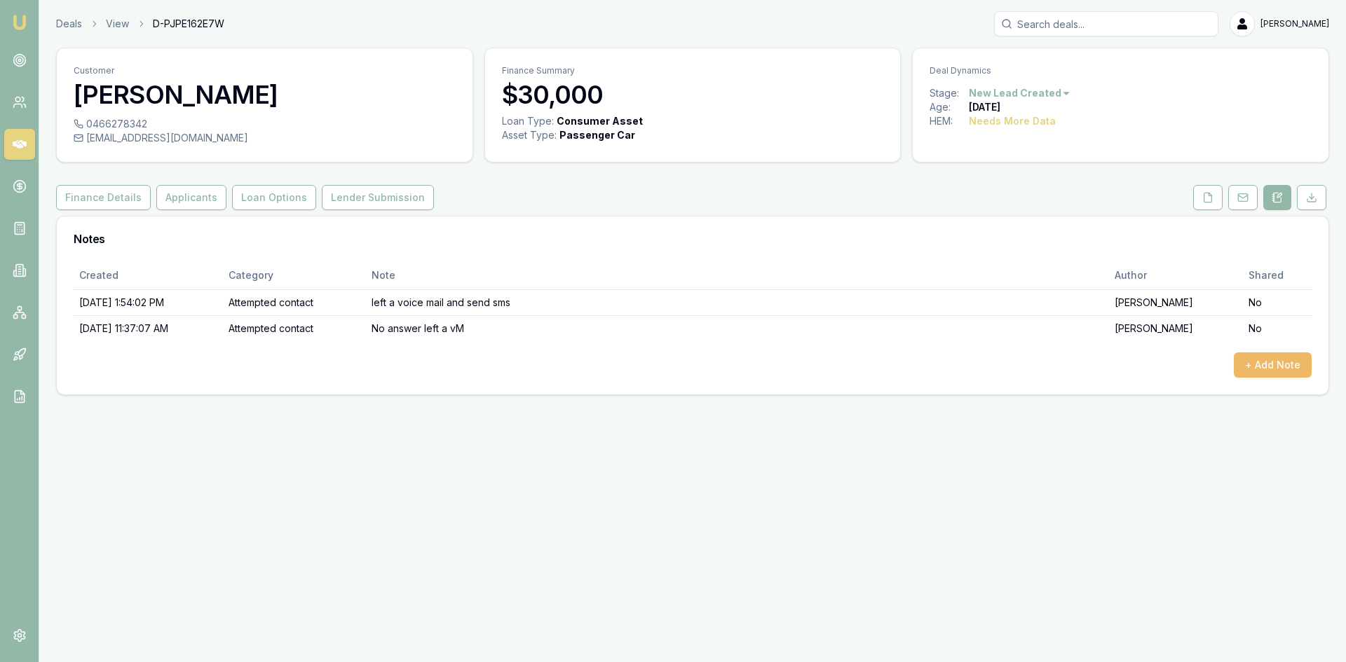
click at [1248, 368] on button "+ Add Note" at bounding box center [1273, 365] width 78 height 25
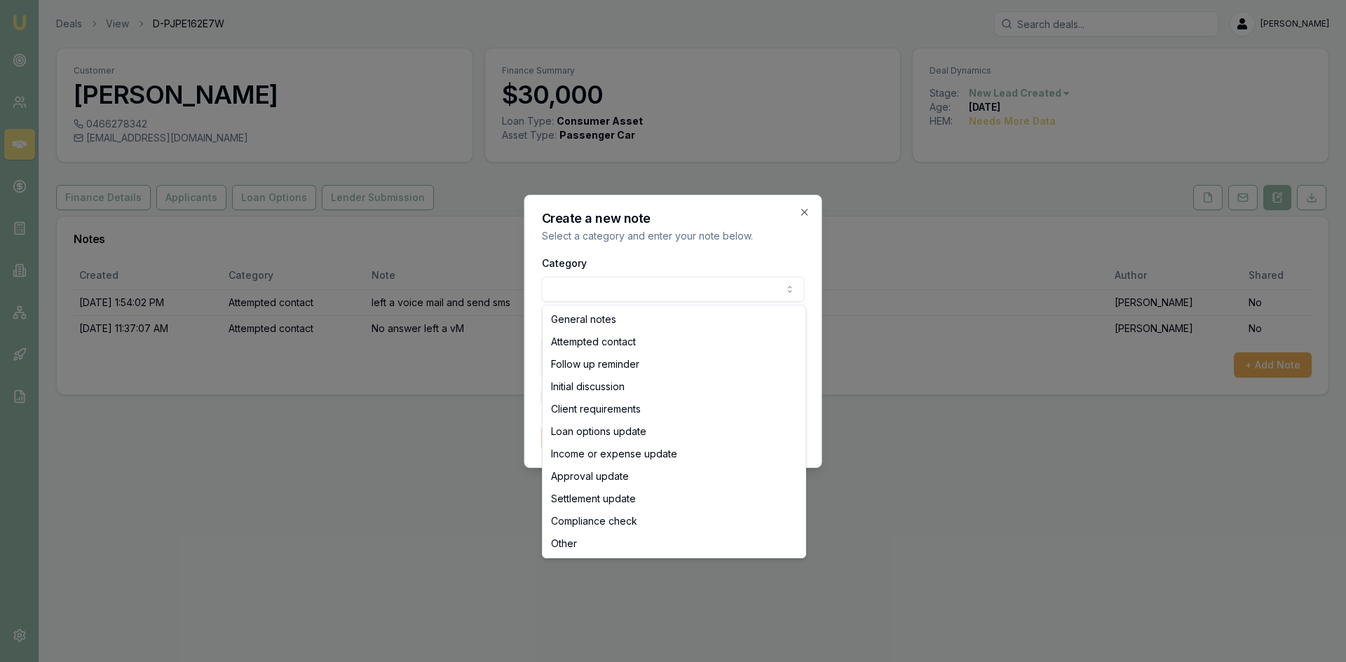
click at [617, 287] on body "Emu Broker Deals View D-PJPE162E7W Wendy Fonseka Toggle Menu Customer Abbie Gon…" at bounding box center [673, 331] width 1346 height 662
select select "ATTEMPTED_CONTACT"
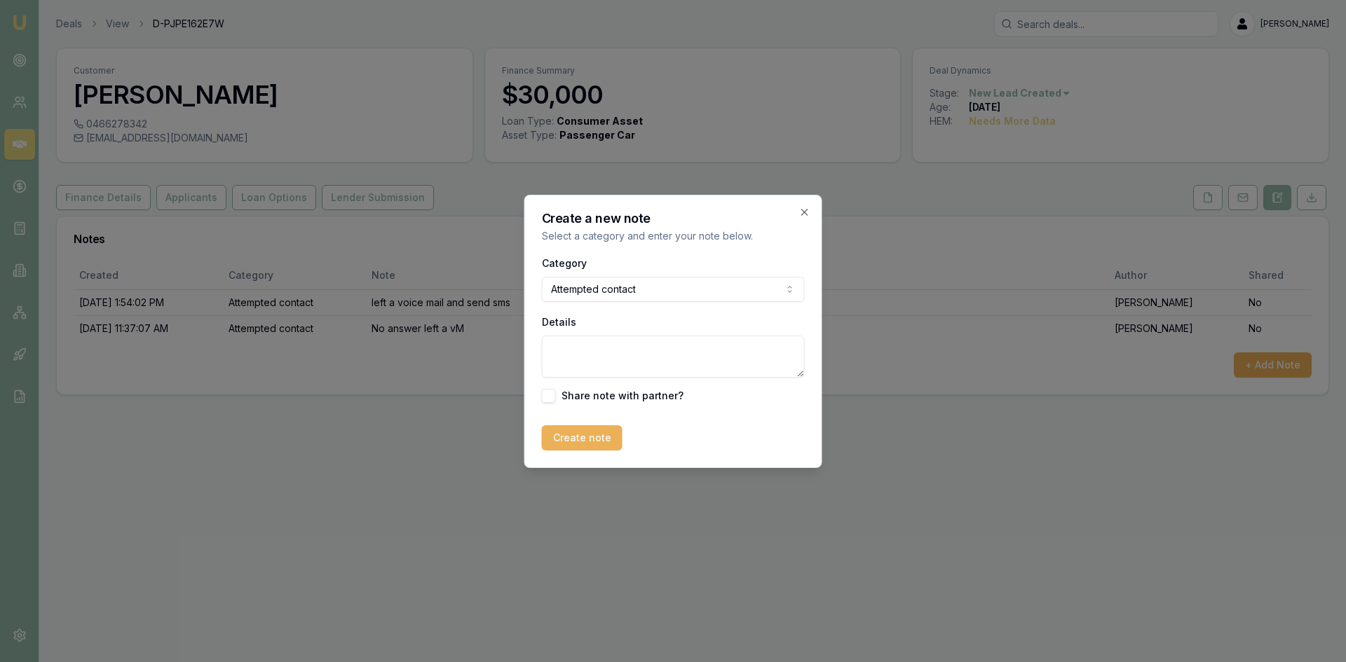
click at [590, 356] on textarea "Details" at bounding box center [673, 357] width 263 height 42
type textarea "left a voicemail - no answer."
click at [569, 437] on button "Create note" at bounding box center [582, 437] width 81 height 25
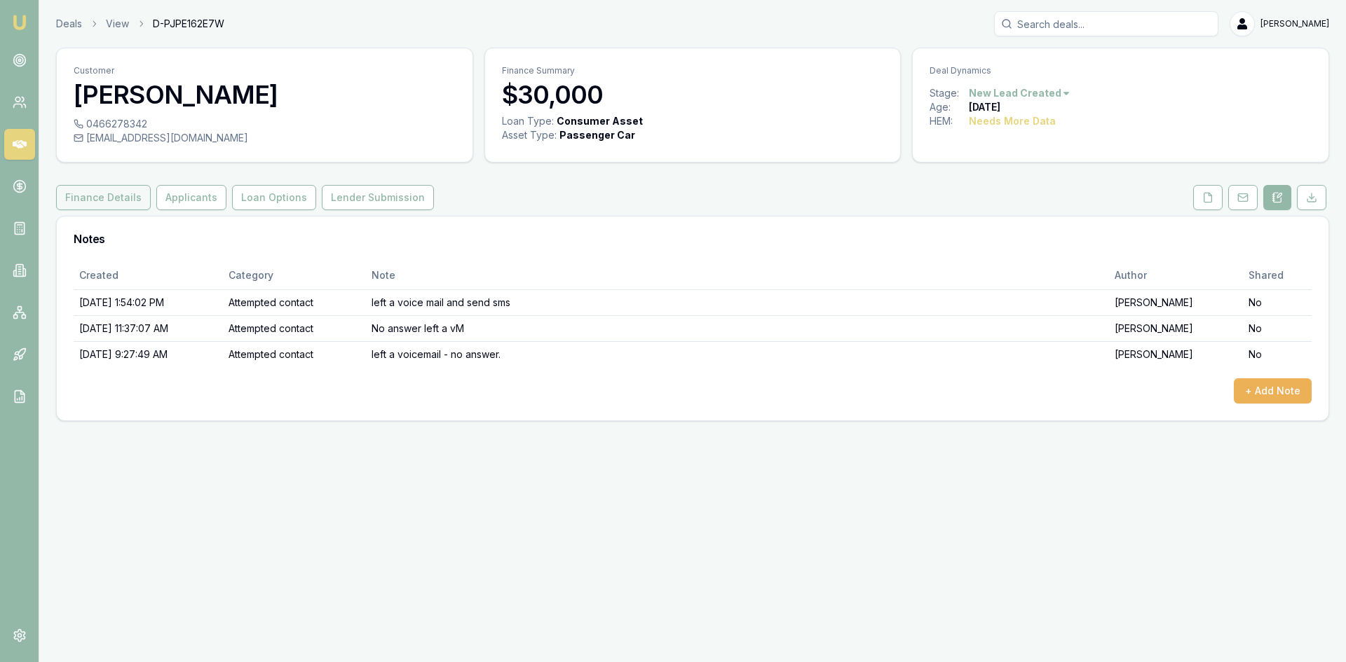
click at [123, 203] on button "Finance Details" at bounding box center [103, 197] width 95 height 25
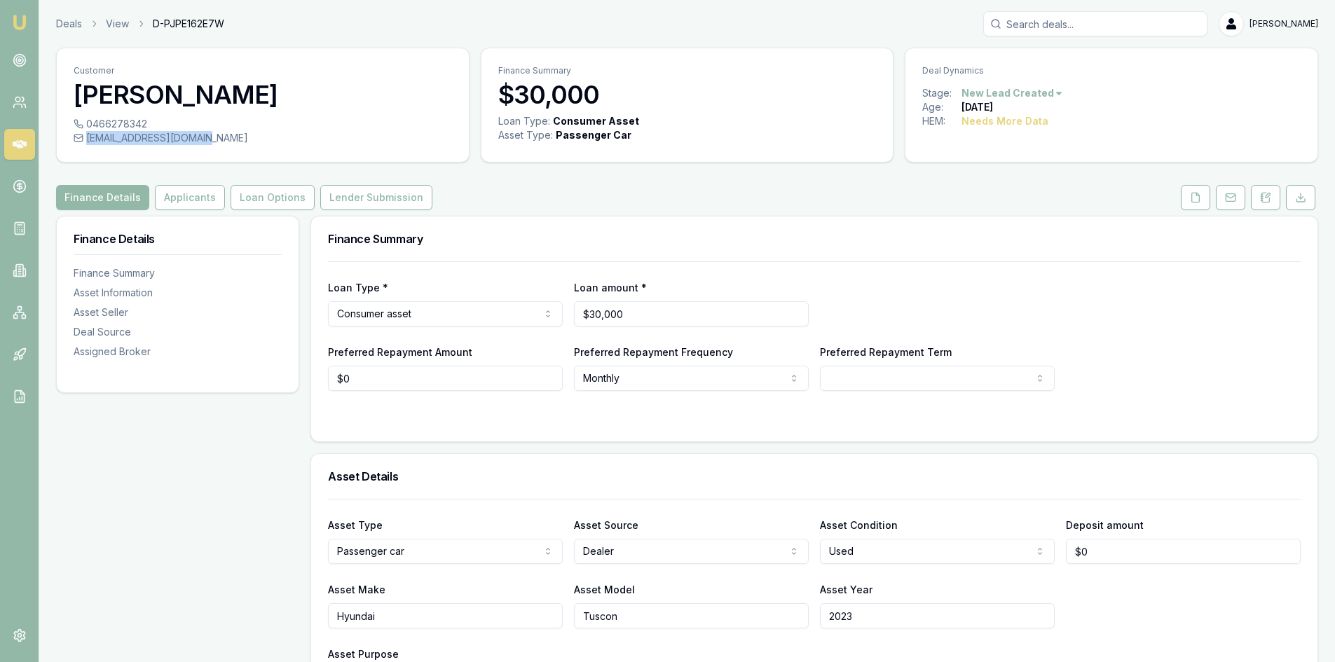
drag, startPoint x: 210, startPoint y: 138, endPoint x: 205, endPoint y: 145, distance: 8.6
click at [207, 146] on div "0466278342 abbiegoninan@gmail.com" at bounding box center [263, 139] width 412 height 45
copy div "abbiegoninan@gmail.com"
click at [1260, 200] on icon at bounding box center [1265, 197] width 11 height 11
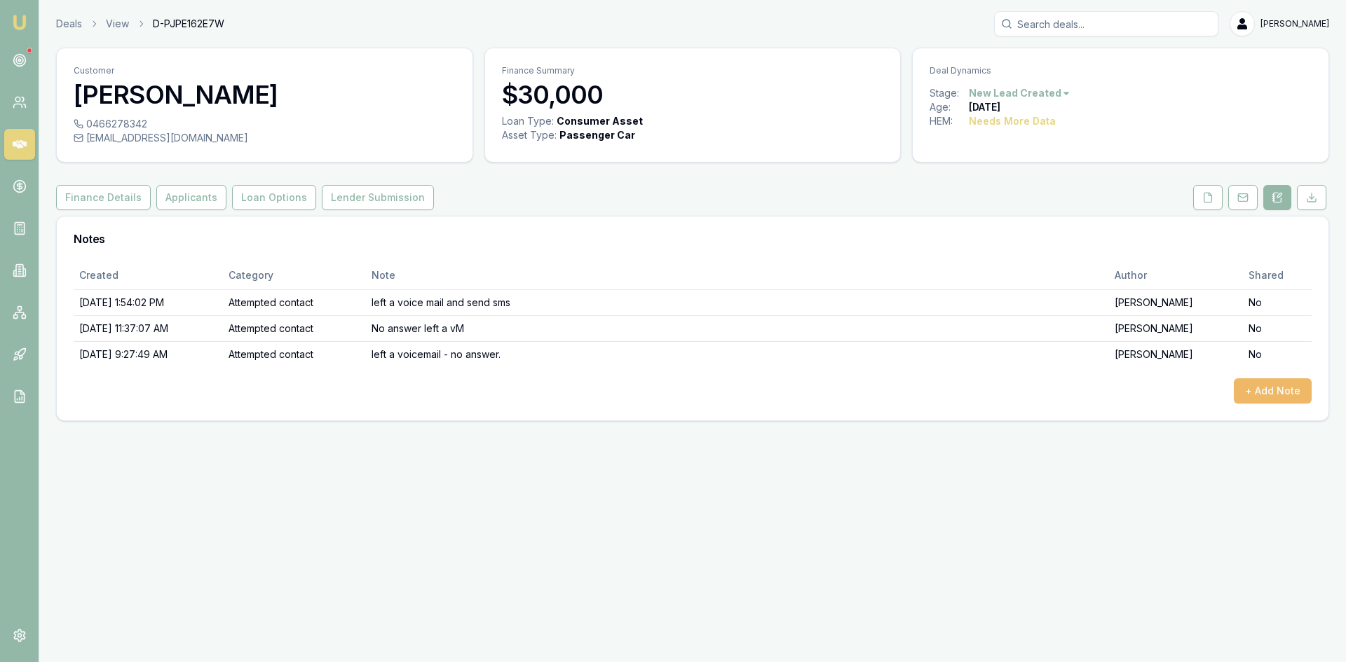
click at [1275, 380] on button "+ Add Note" at bounding box center [1273, 391] width 78 height 25
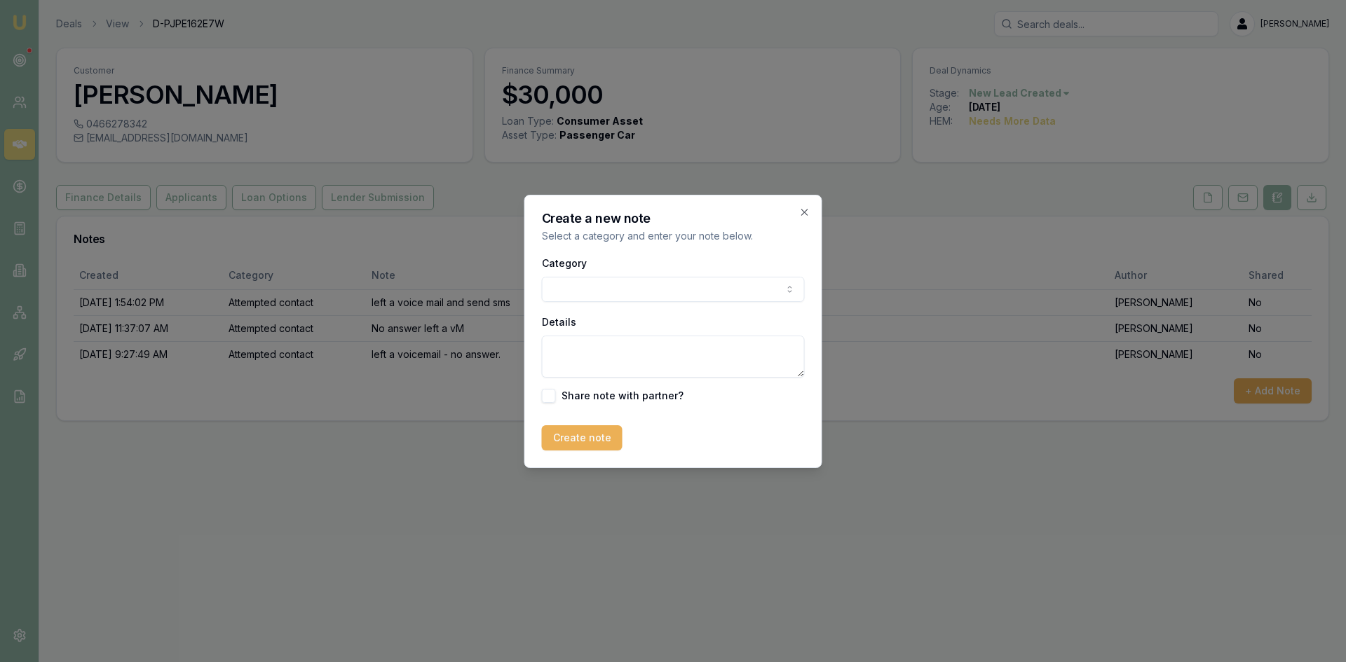
click at [734, 296] on body "Emu Broker Deals View D-PJPE162E7W Wendy Fonseka Toggle Menu Customer Abbie Gon…" at bounding box center [673, 331] width 1346 height 662
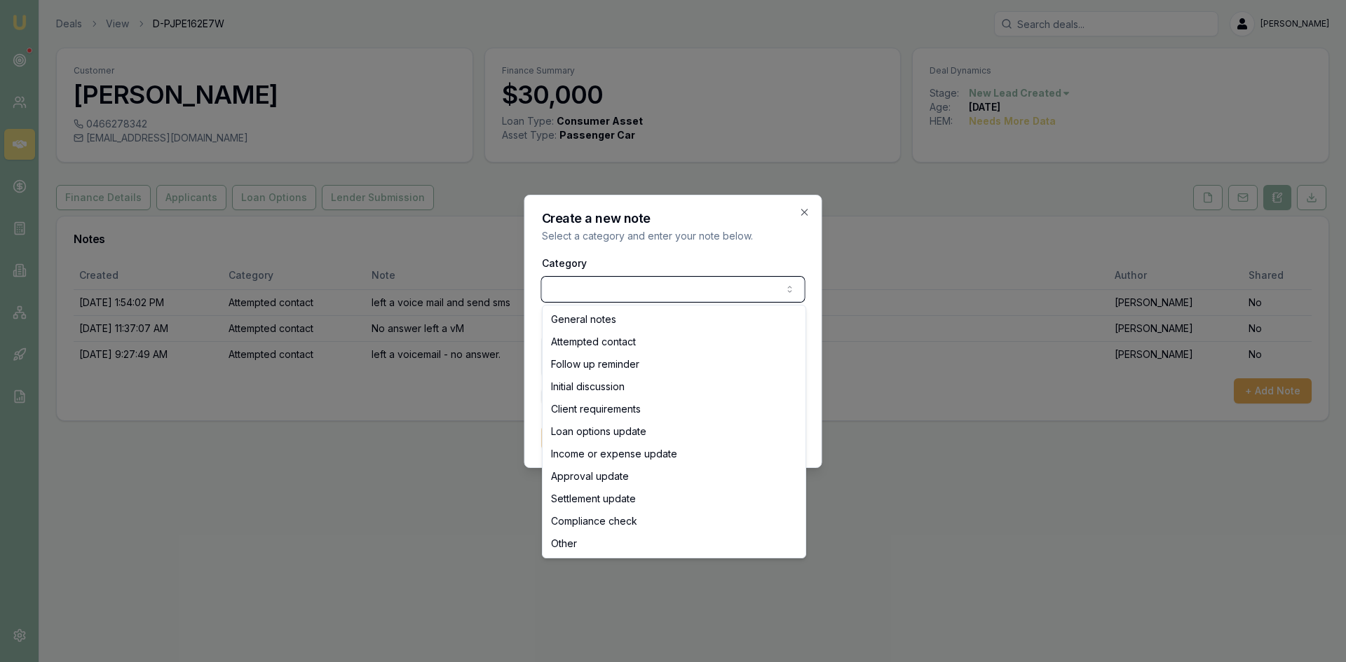
click at [700, 295] on body "Emu Broker Deals View D-PJPE162E7W Wendy Fonseka Toggle Menu Customer Abbie Gon…" at bounding box center [673, 331] width 1346 height 662
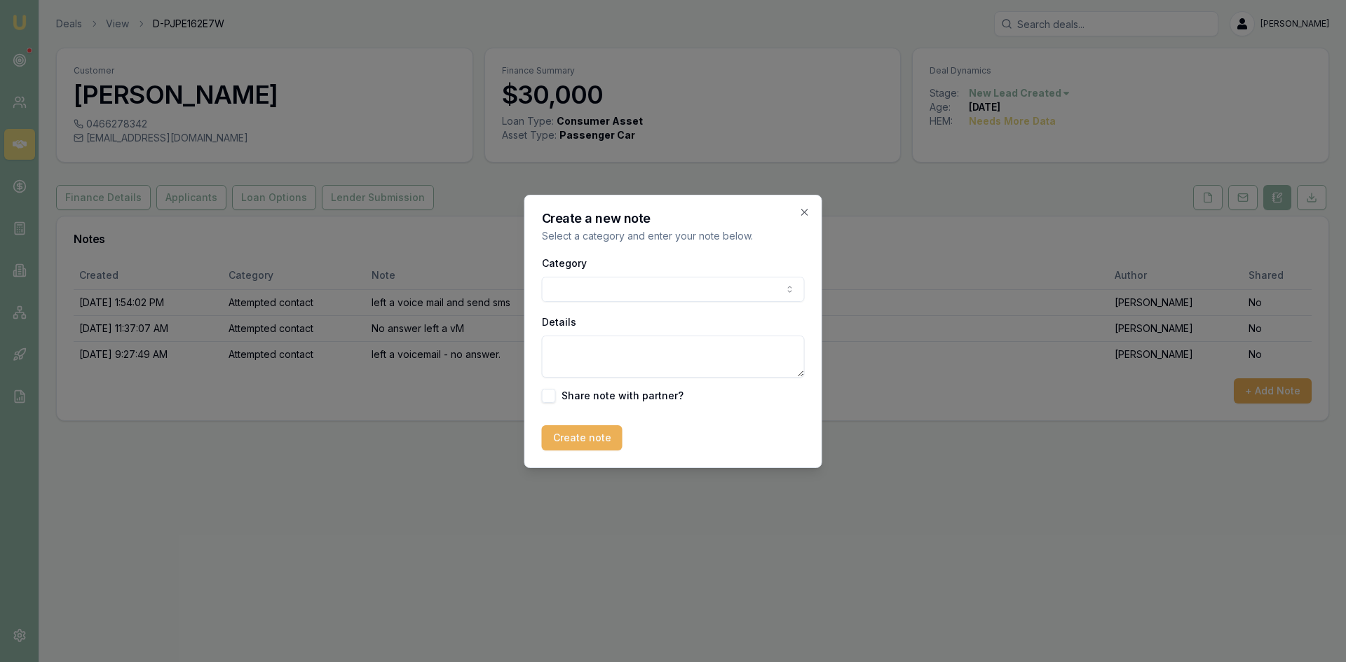
click at [698, 291] on body "Emu Broker Deals View D-PJPE162E7W Wendy Fonseka Toggle Menu Customer Abbie Gon…" at bounding box center [673, 331] width 1346 height 662
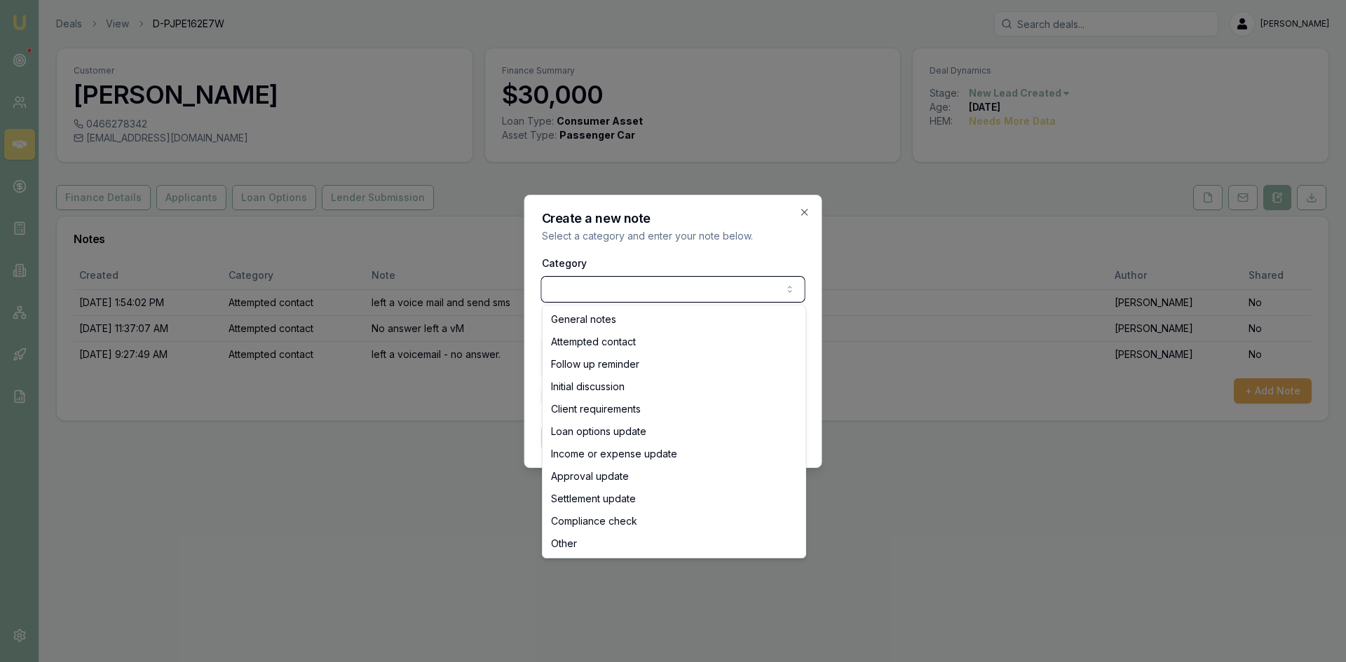
click at [698, 291] on body "Emu Broker Deals View D-PJPE162E7W Wendy Fonseka Toggle Menu Customer Abbie Gon…" at bounding box center [673, 331] width 1346 height 662
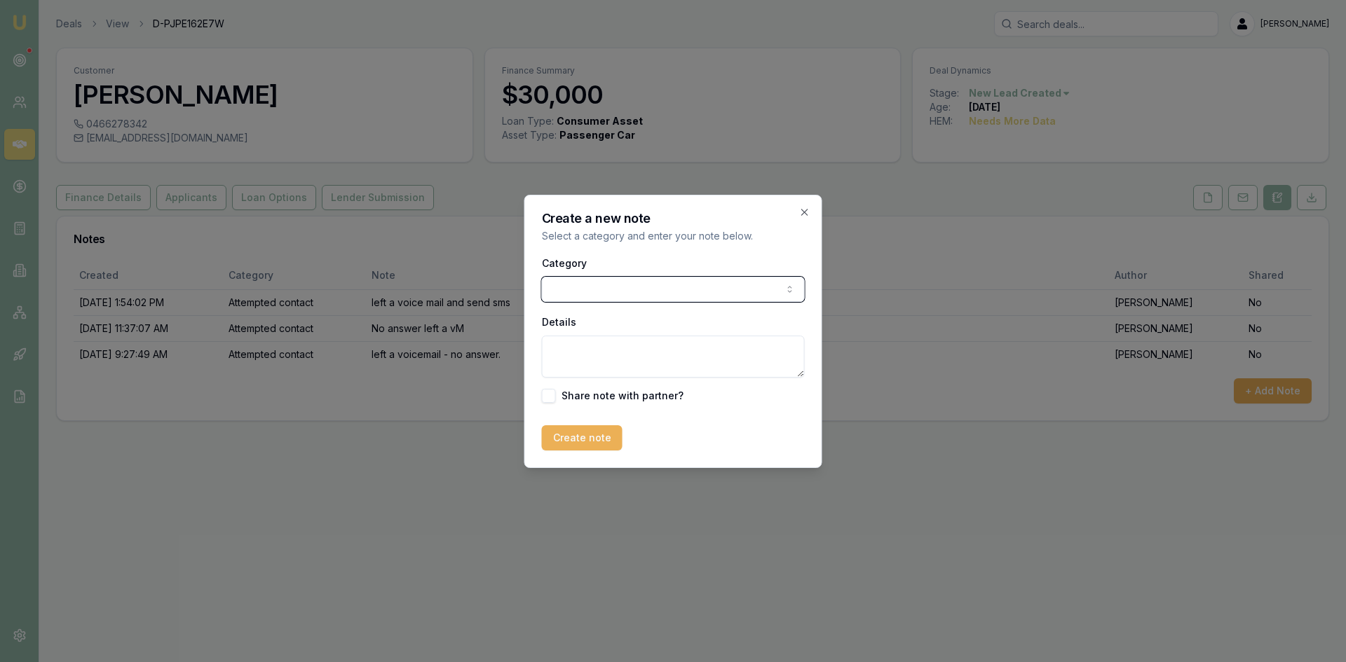
click at [542, 277] on button "Category" at bounding box center [673, 289] width 263 height 25
click at [672, 284] on body "Emu Broker Deals View D-PJPE162E7W Wendy Fonseka Toggle Menu Customer Abbie Gon…" at bounding box center [673, 331] width 1346 height 662
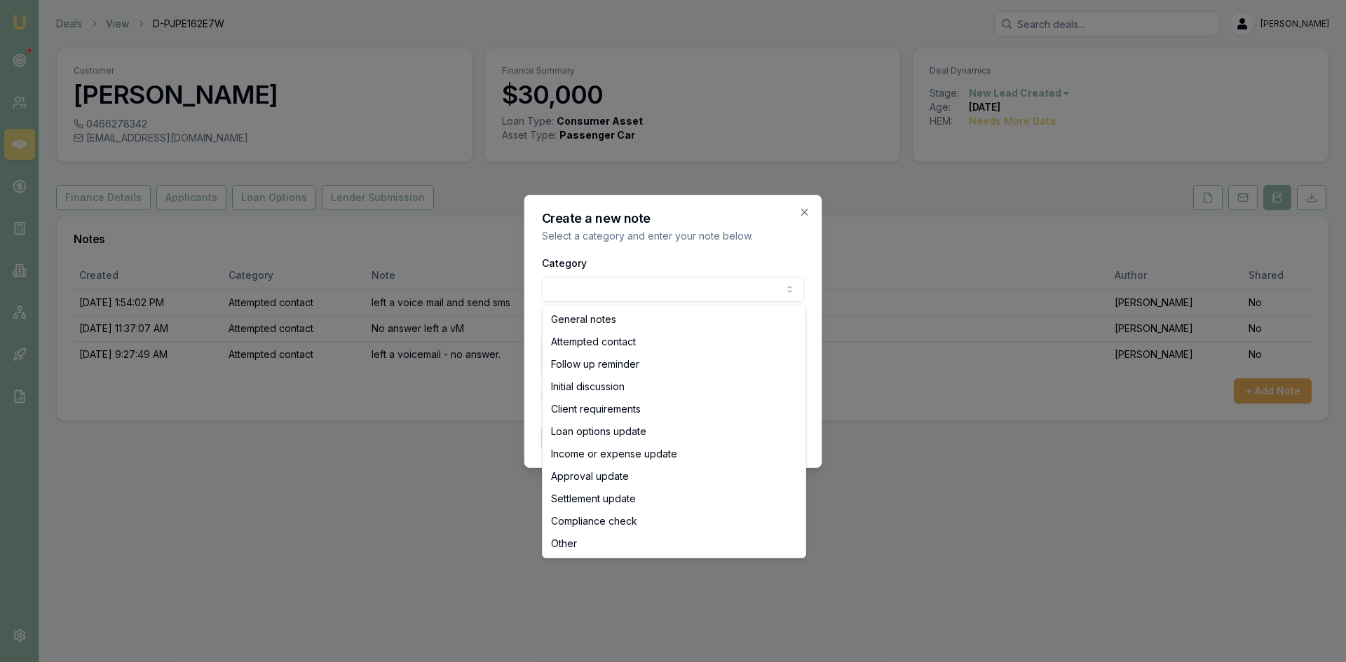
select select "ATTEMPTED_CONTACT"
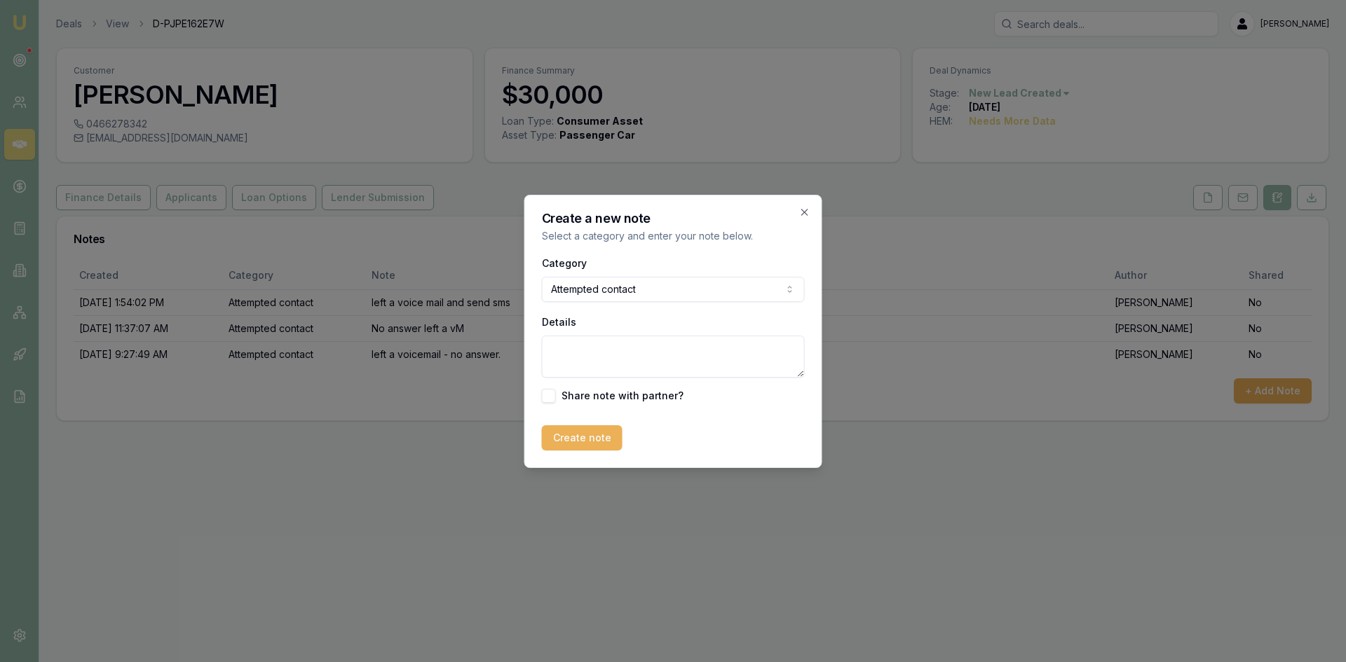
click at [594, 354] on textarea "Details" at bounding box center [673, 357] width 263 height 42
paste textarea "Hi Abbie, Thank you for your recent enquiry regarding a car loan. My administra…"
type textarea "Email Sent - Hi Abbie, Thank you for your recent enquiry regarding a car loan. …"
click at [595, 444] on button "Create note" at bounding box center [582, 437] width 81 height 25
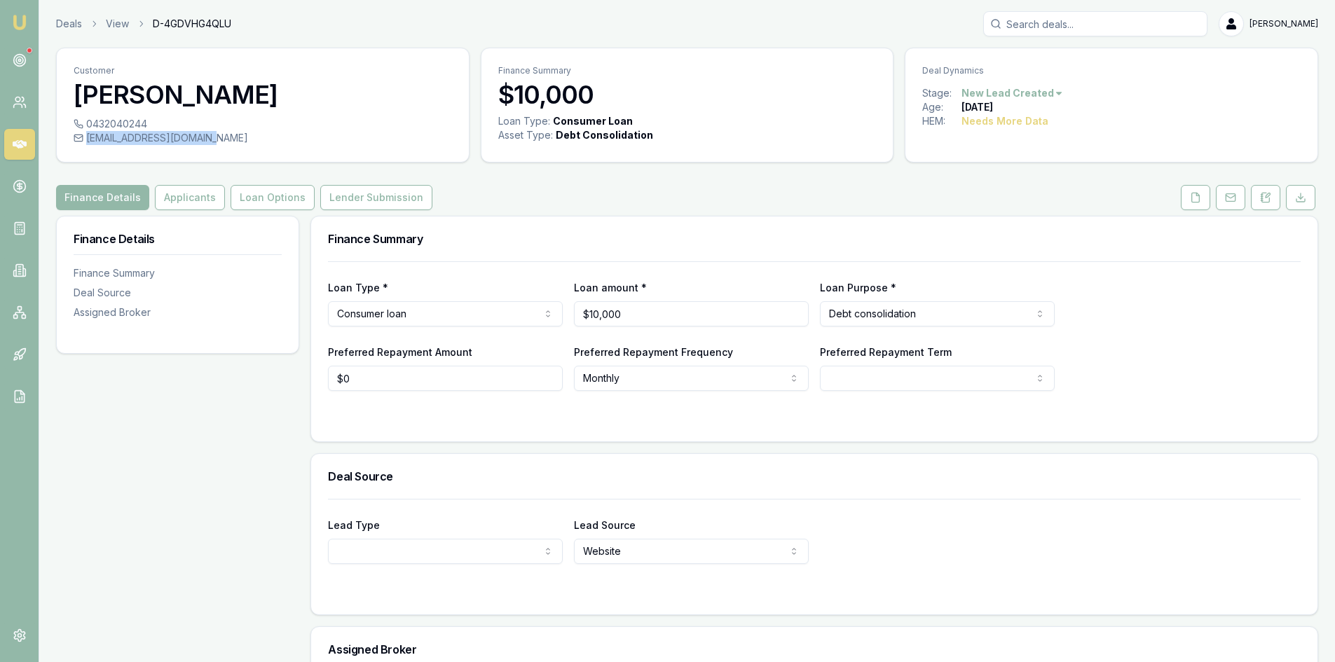
drag, startPoint x: 224, startPoint y: 139, endPoint x: 212, endPoint y: 140, distance: 12.0
click at [212, 140] on div "[EMAIL_ADDRESS][DOMAIN_NAME]" at bounding box center [263, 138] width 379 height 14
copy div "[EMAIL_ADDRESS][DOMAIN_NAME]"
click at [1264, 196] on icon at bounding box center [1265, 197] width 11 height 11
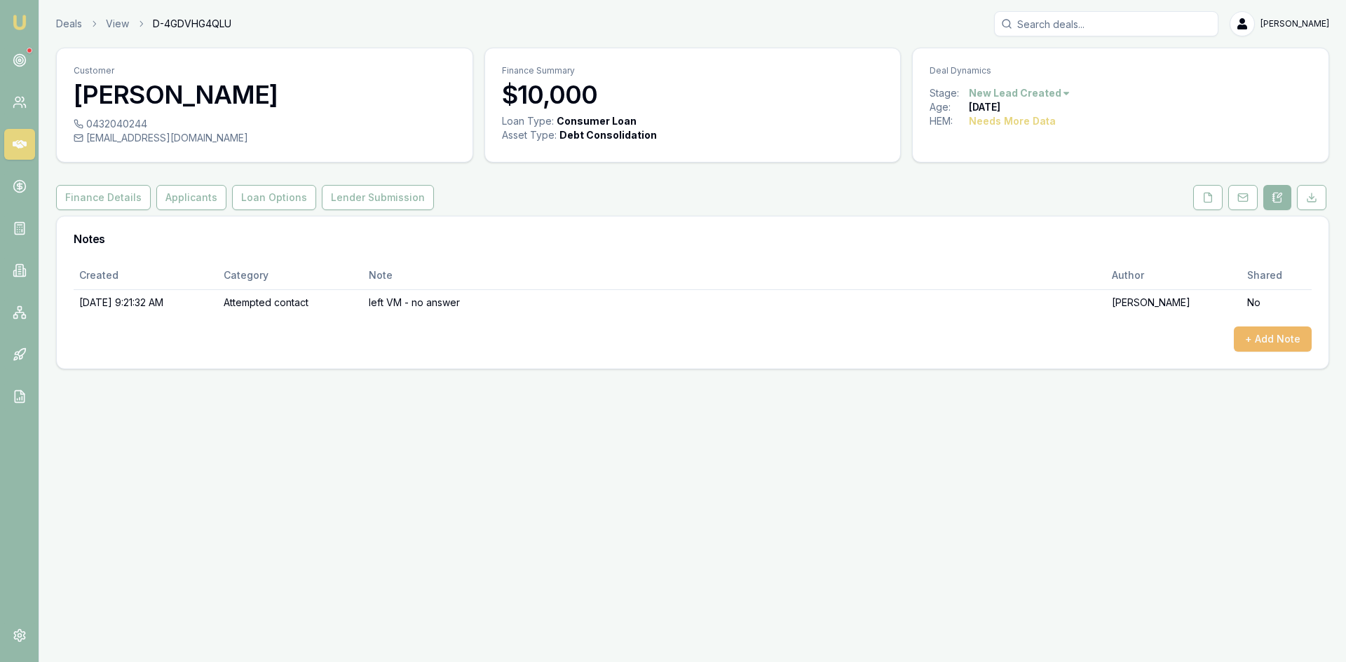
click at [1262, 339] on button "+ Add Note" at bounding box center [1273, 339] width 78 height 25
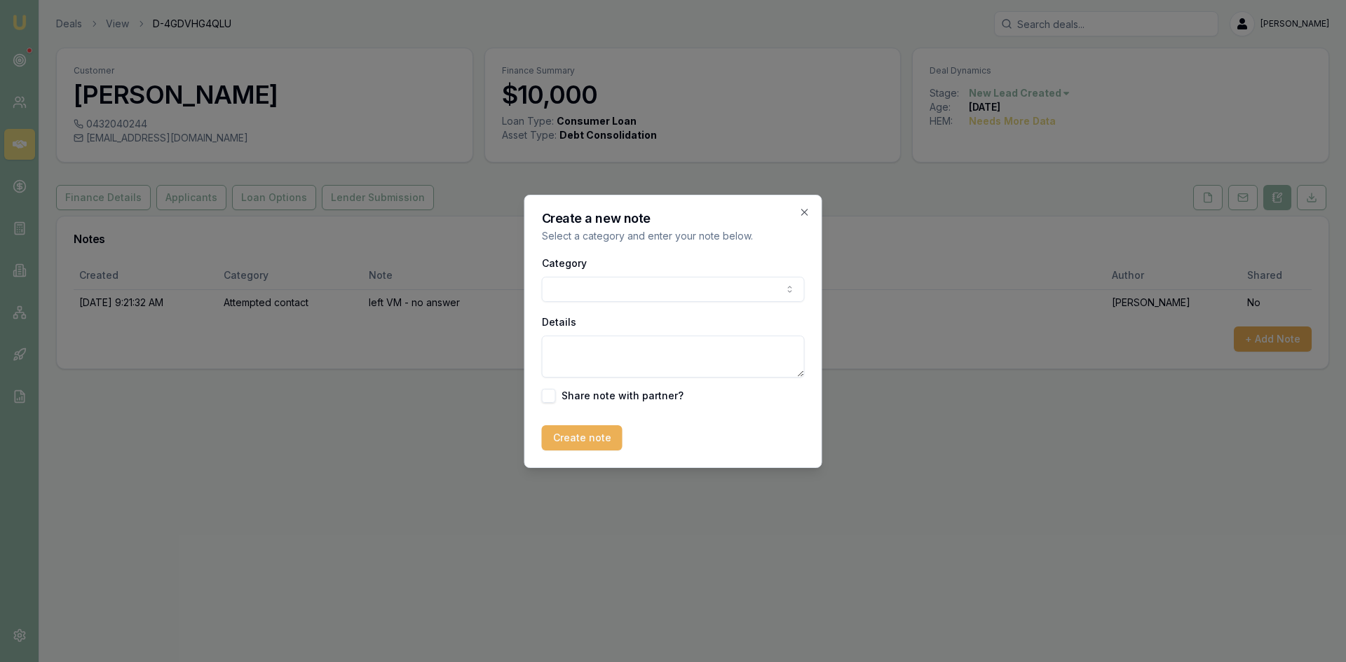
click at [643, 293] on body "Emu Broker Deals View D-4GDVHG4QLU [PERSON_NAME] Toggle Menu Customer [PERSON_N…" at bounding box center [673, 331] width 1346 height 662
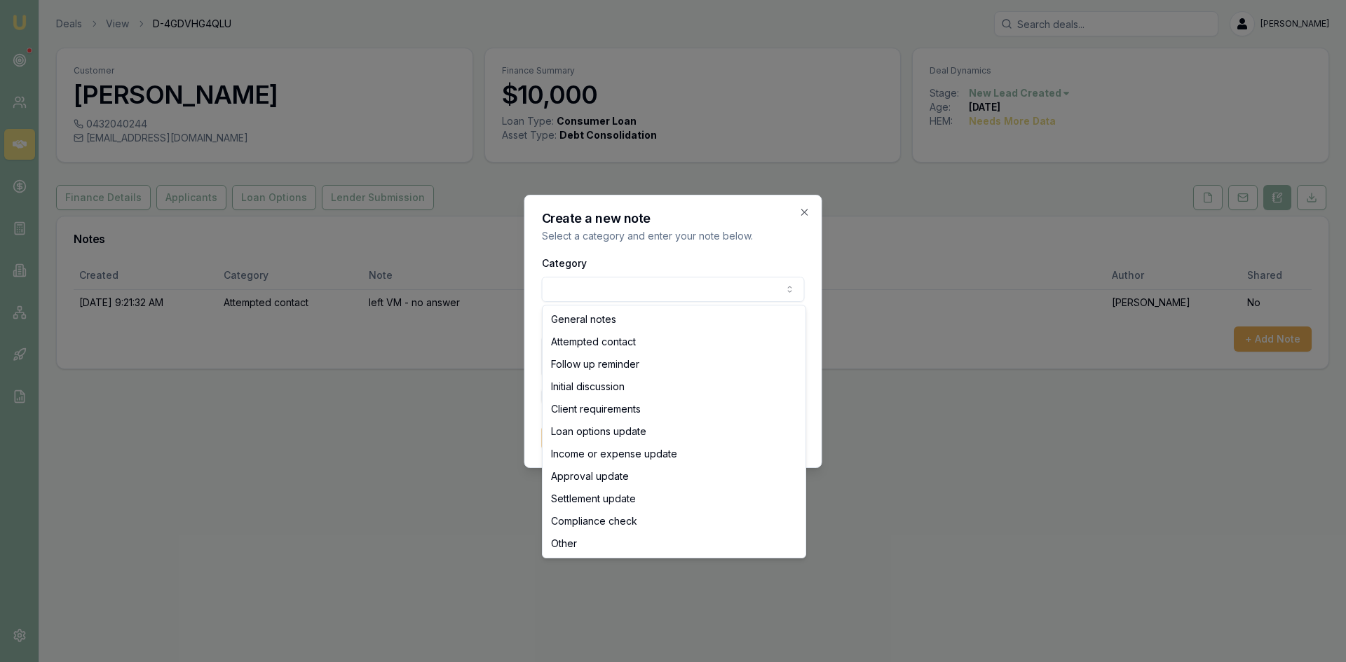
select select "ATTEMPTED_CONTACT"
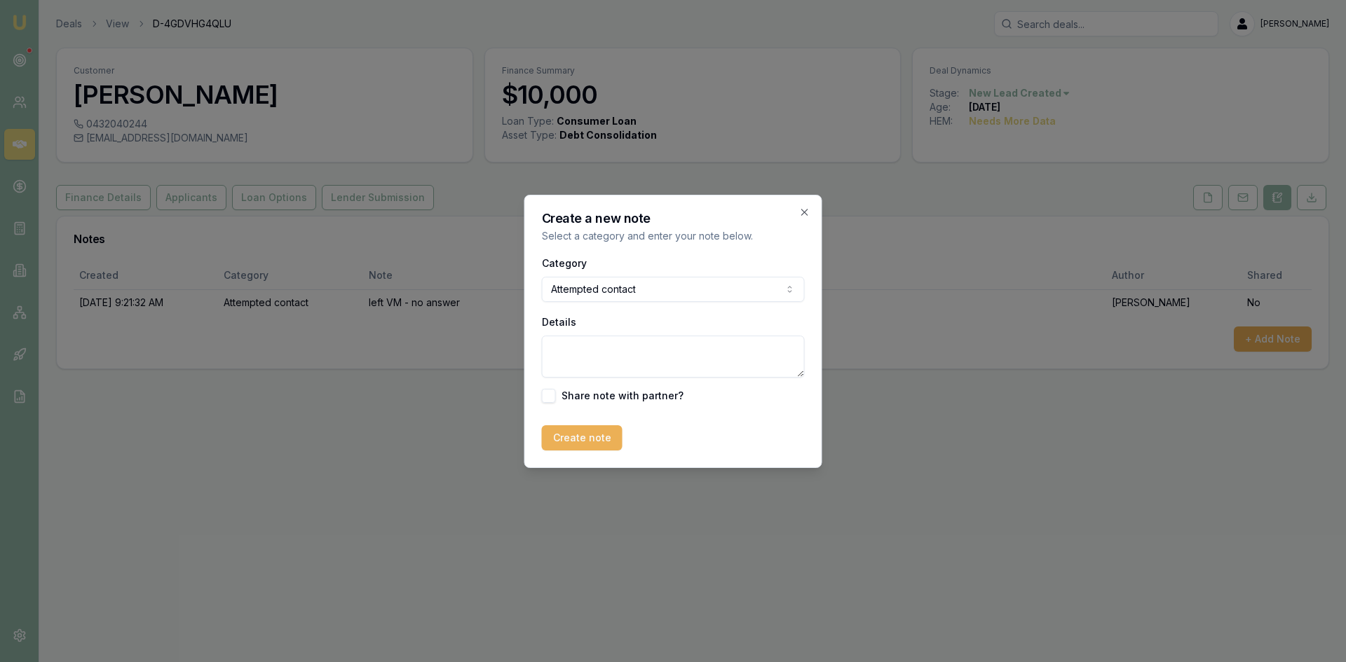
click at [627, 362] on textarea "Details" at bounding box center [673, 357] width 263 height 42
paste textarea "Hi Amber Thank you for your recent enquiry regarding a personal loan/Debt Conso…"
type textarea "Email sent- Hi Amber Thank you for your recent enquiry regarding a personal loa…"
click at [582, 437] on button "Create note" at bounding box center [582, 437] width 81 height 25
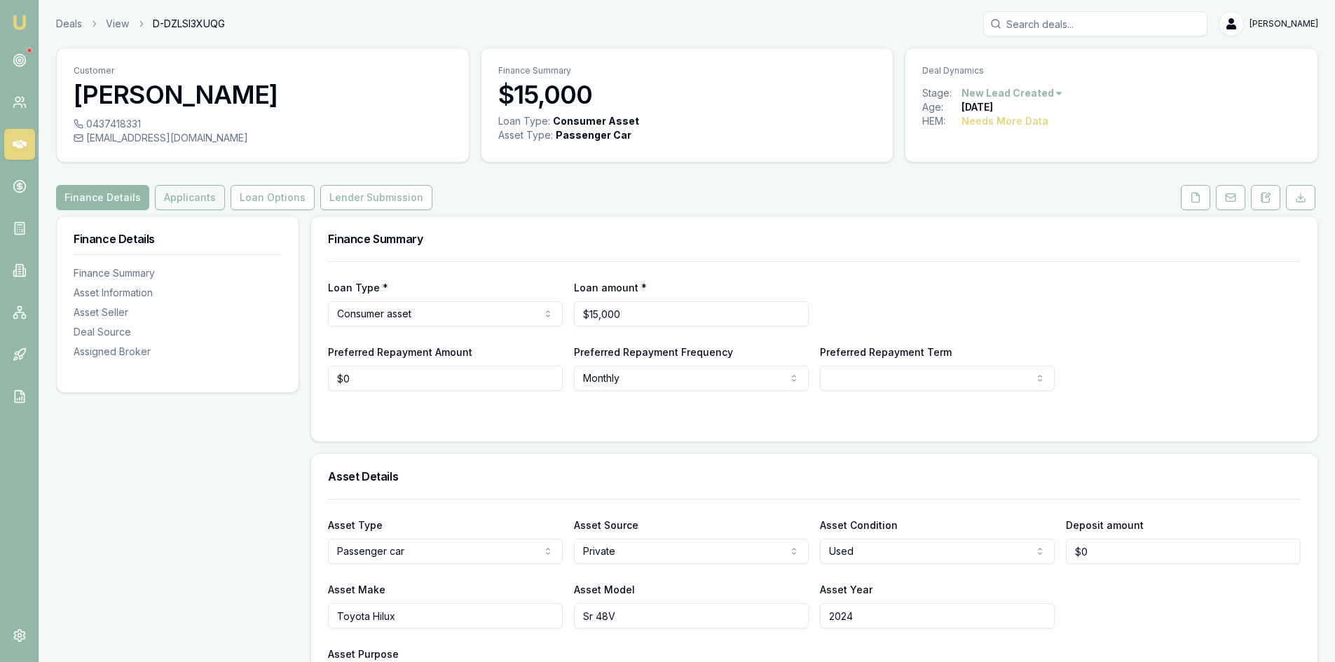
click at [193, 192] on button "Applicants" at bounding box center [190, 197] width 70 height 25
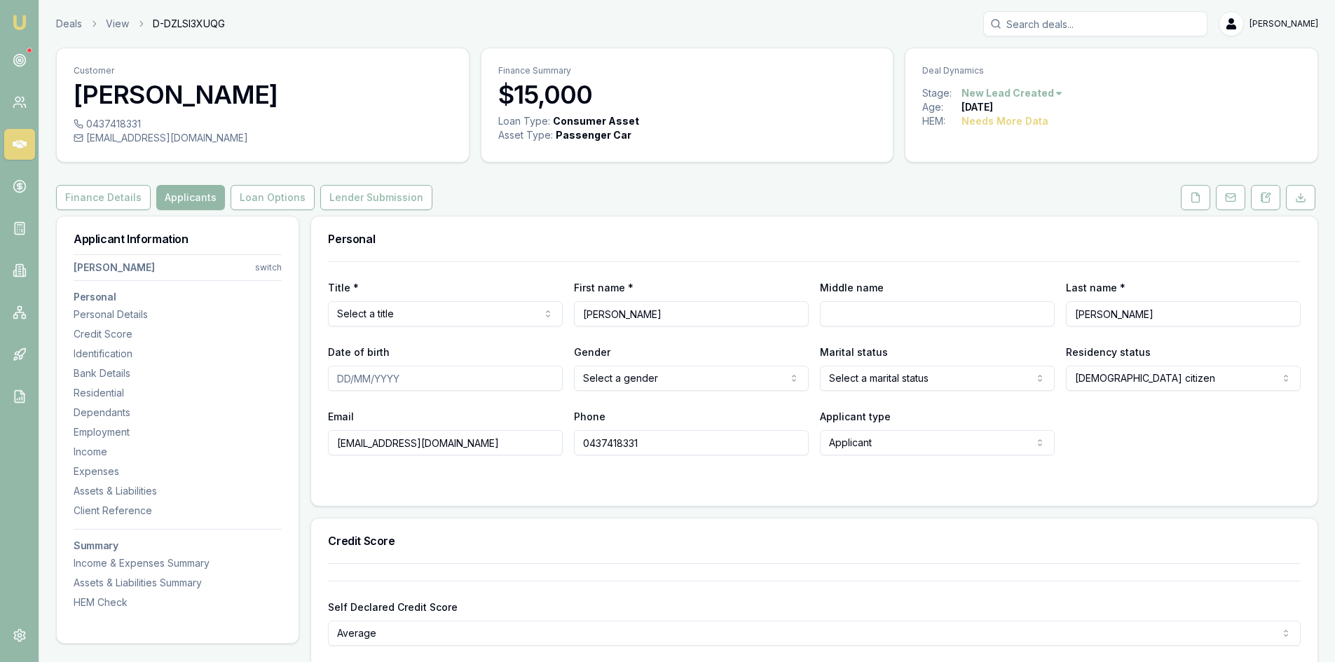
click at [213, 139] on div "[EMAIL_ADDRESS][DOMAIN_NAME]" at bounding box center [263, 138] width 379 height 14
drag, startPoint x: 89, startPoint y: 141, endPoint x: 213, endPoint y: 142, distance: 124.1
click at [213, 142] on div "[EMAIL_ADDRESS][DOMAIN_NAME]" at bounding box center [263, 138] width 379 height 14
copy div "[EMAIL_ADDRESS][DOMAIN_NAME]"
click at [1269, 198] on icon at bounding box center [1266, 197] width 8 height 9
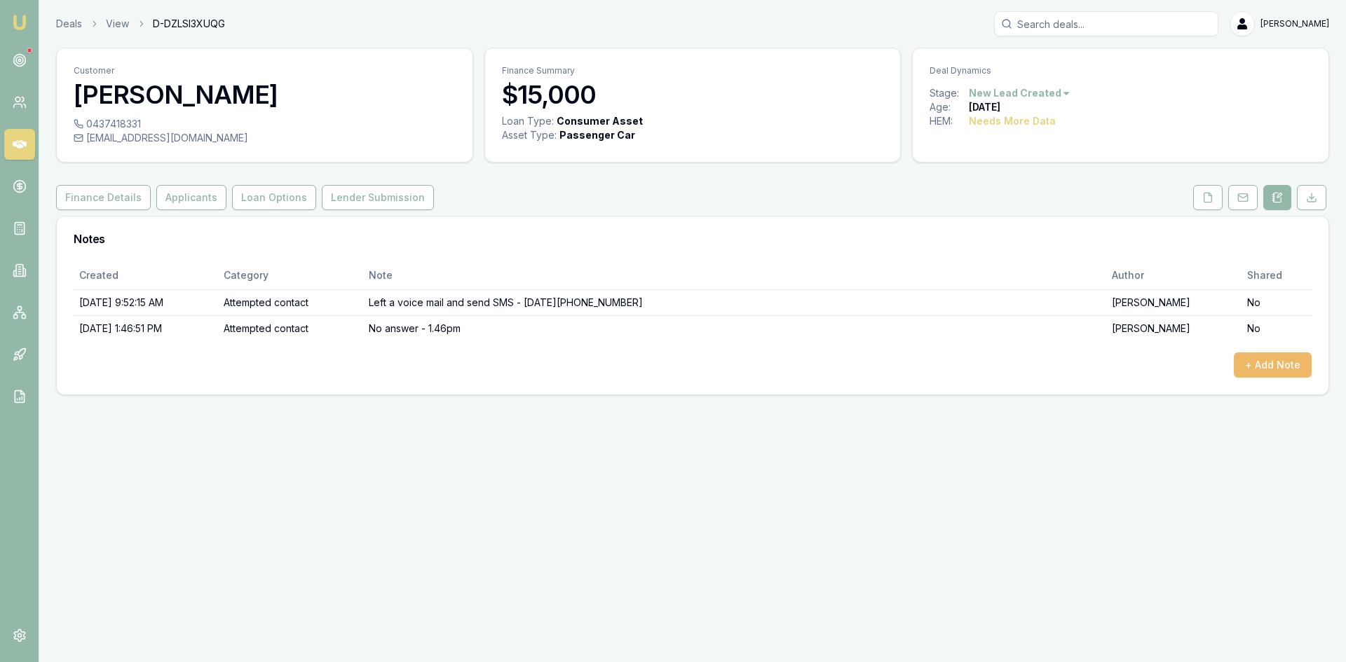
click at [1272, 359] on button "+ Add Note" at bounding box center [1273, 365] width 78 height 25
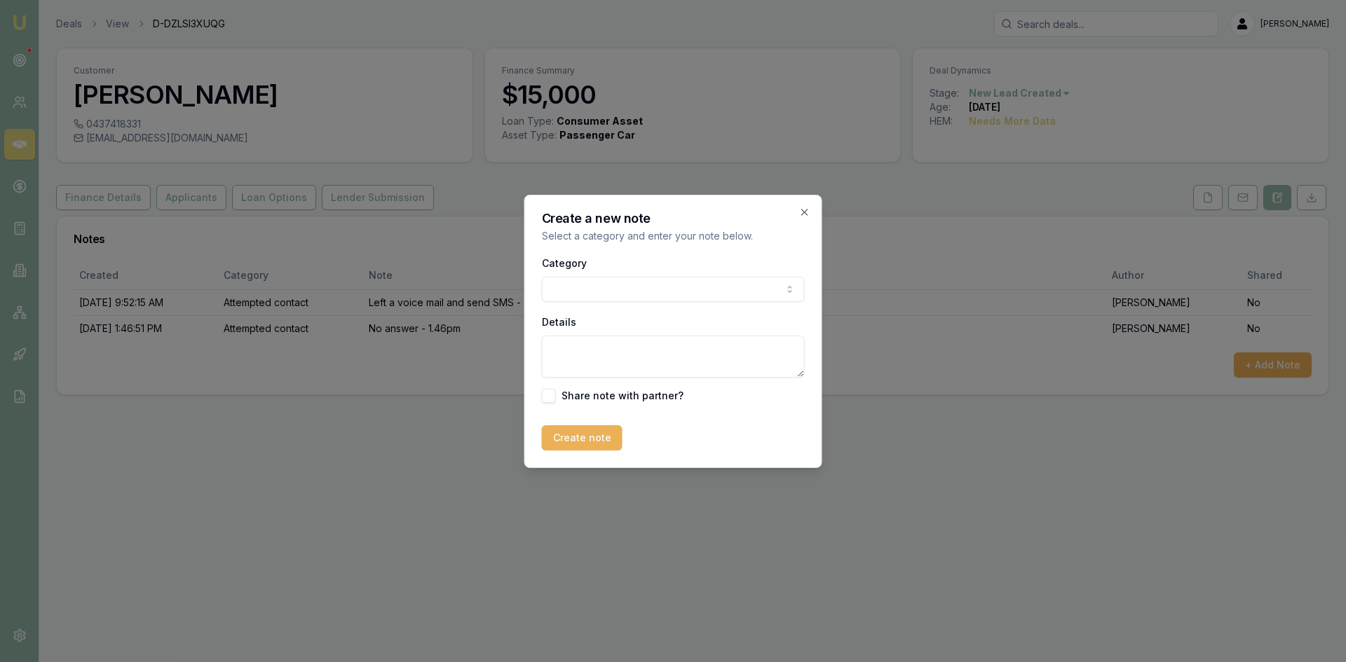
click at [567, 298] on body "Emu Broker Deals View D-DZLSI3XUQG [PERSON_NAME] Toggle Menu Customer [PERSON_N…" at bounding box center [673, 331] width 1346 height 662
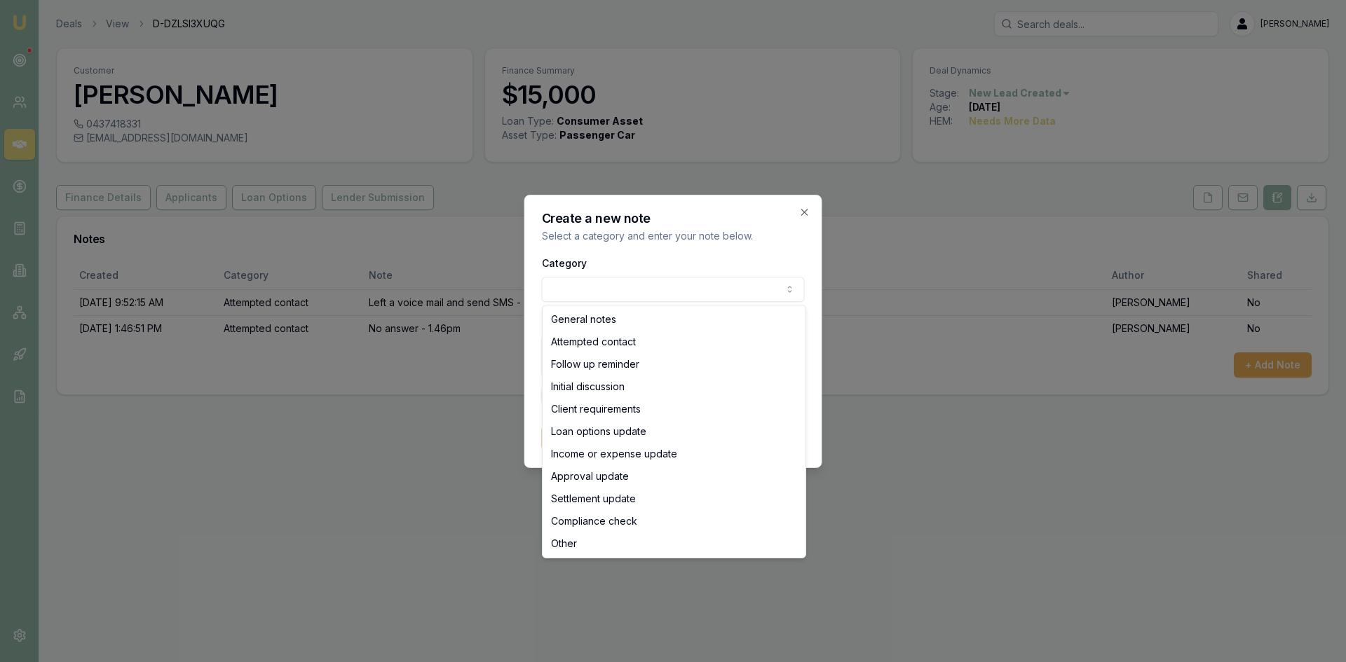
select select "ATTEMPTED_CONTACT"
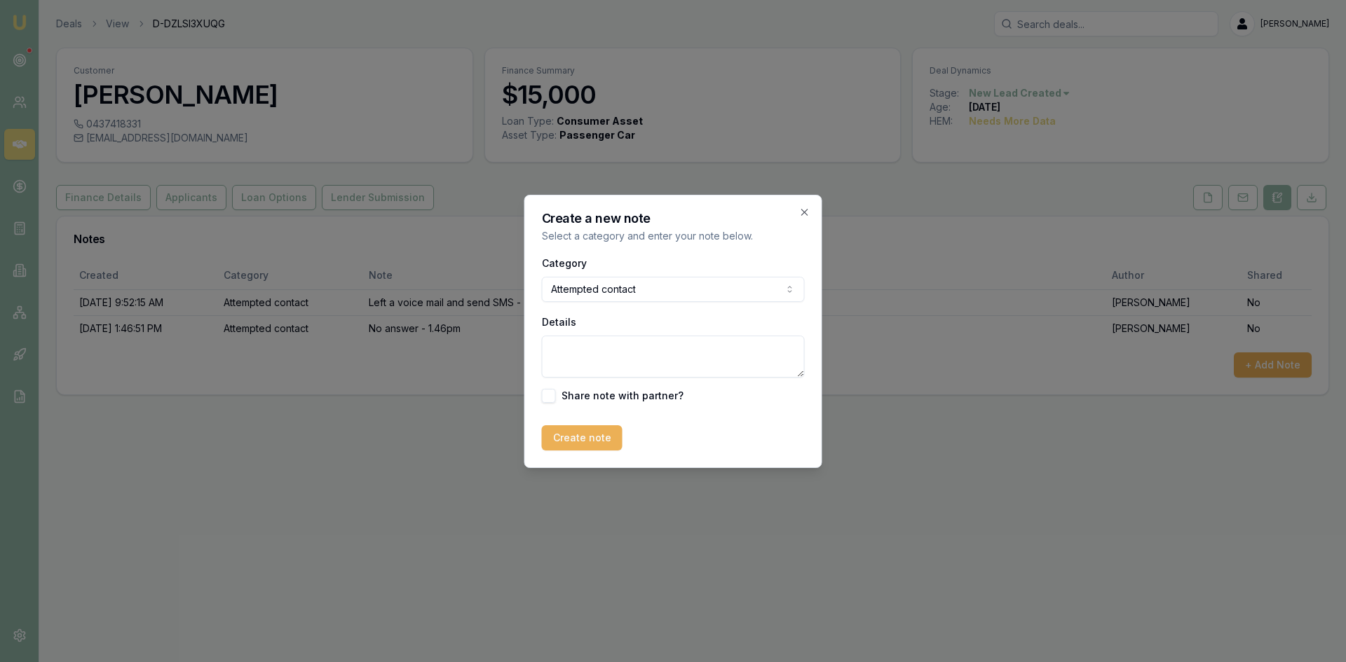
click at [566, 357] on textarea "Details" at bounding box center [673, 357] width 263 height 42
paste textarea "Hi [PERSON_NAME], Thank you for your recent enquiry regarding a car loan. My ad…"
type textarea "Hi [PERSON_NAME], Thank you for your recent enquiry regarding a car loan. My ad…"
drag, startPoint x: 585, startPoint y: 436, endPoint x: 576, endPoint y: 444, distance: 11.4
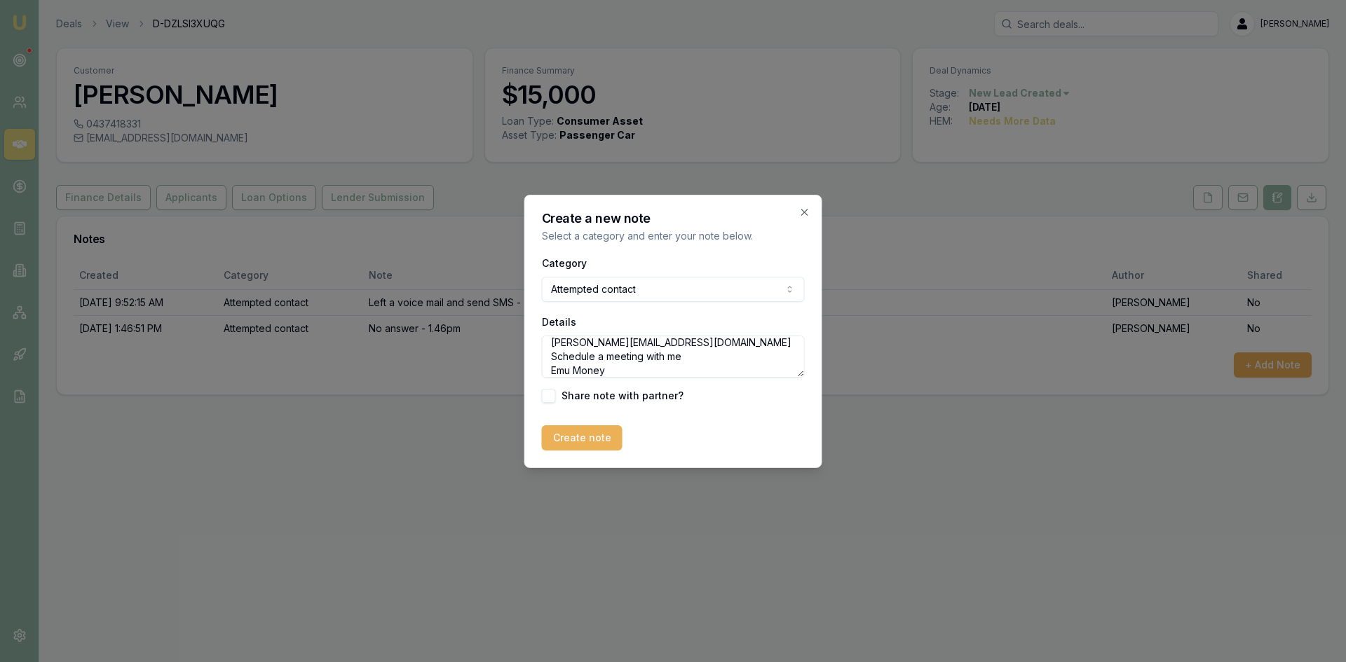
click at [584, 437] on button "Create note" at bounding box center [582, 437] width 81 height 25
